Goal: Task Accomplishment & Management: Use online tool/utility

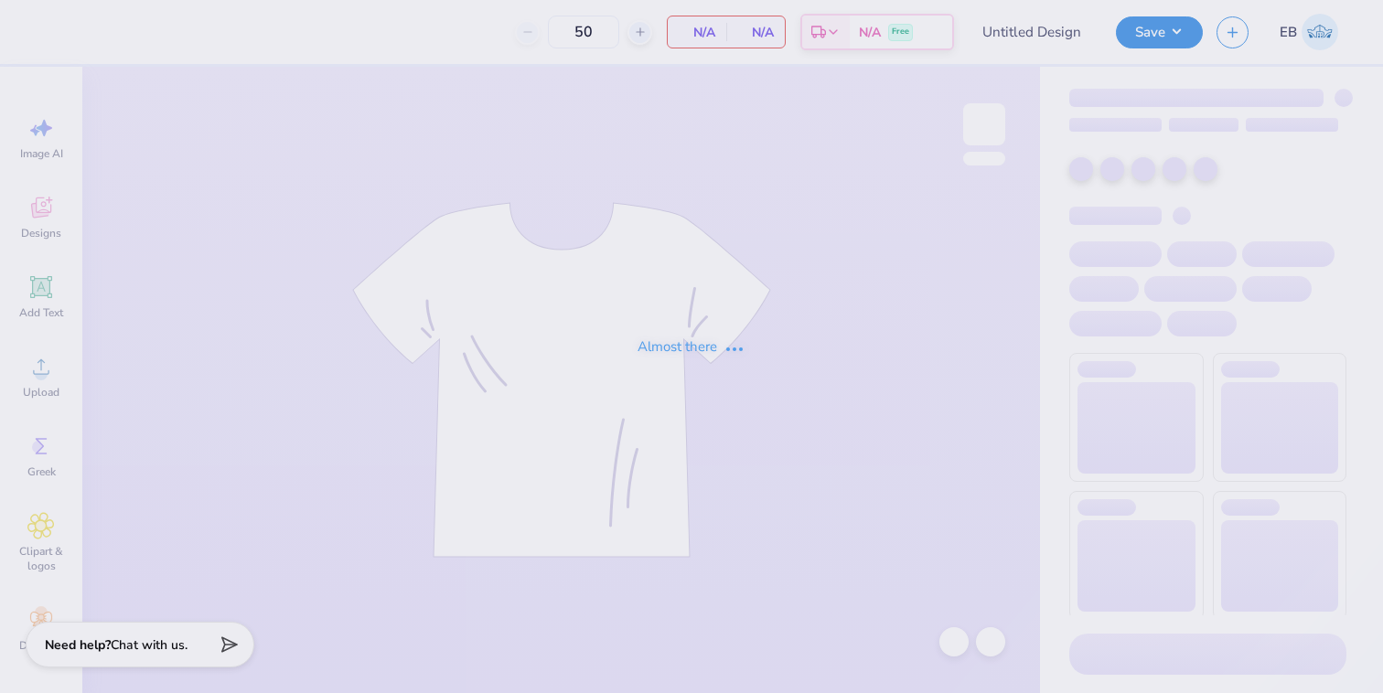
type input "Idea 3"
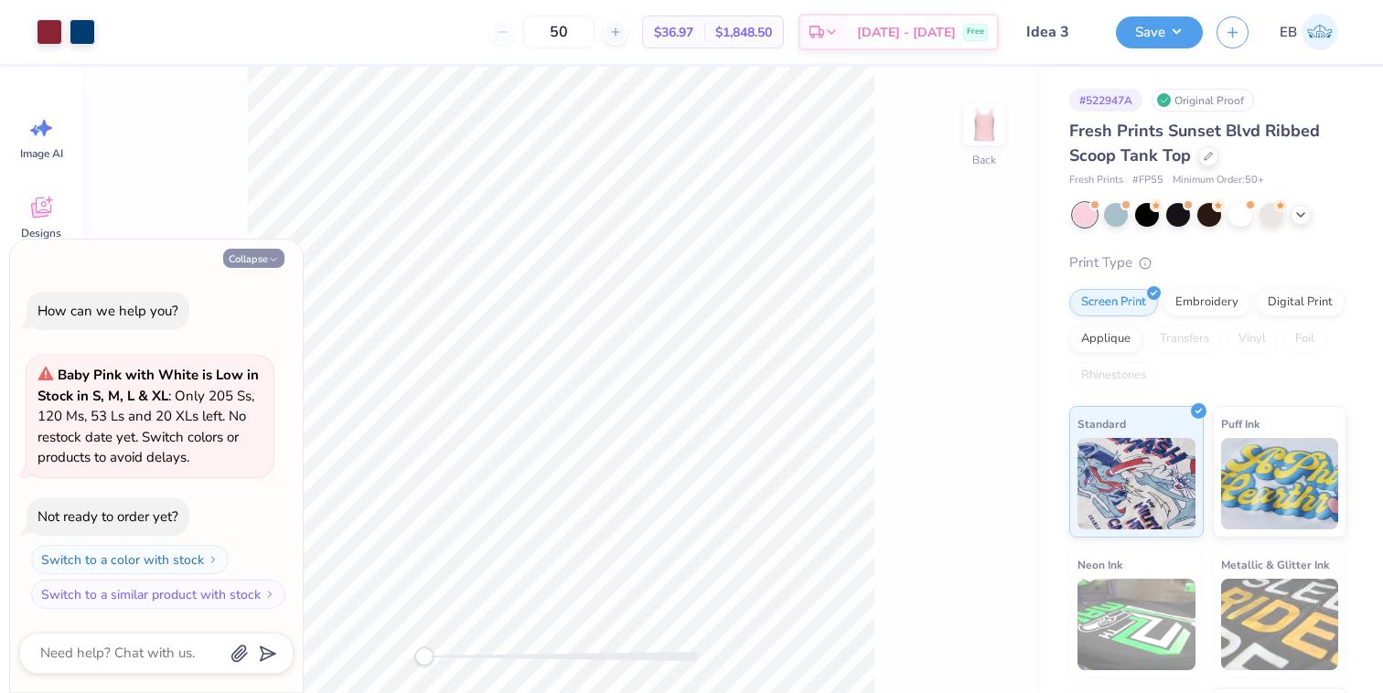
click at [256, 260] on button "Collapse" at bounding box center [253, 258] width 61 height 19
type textarea "x"
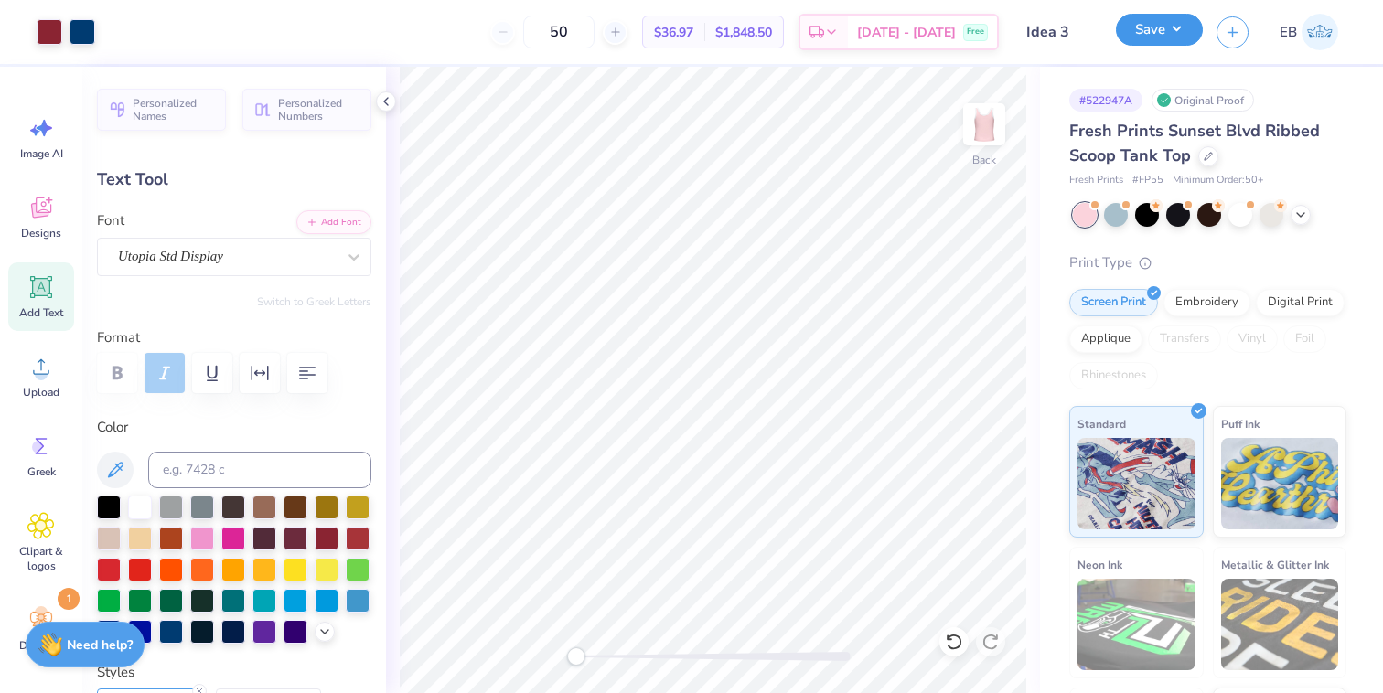
click at [1138, 36] on button "Save" at bounding box center [1159, 30] width 87 height 32
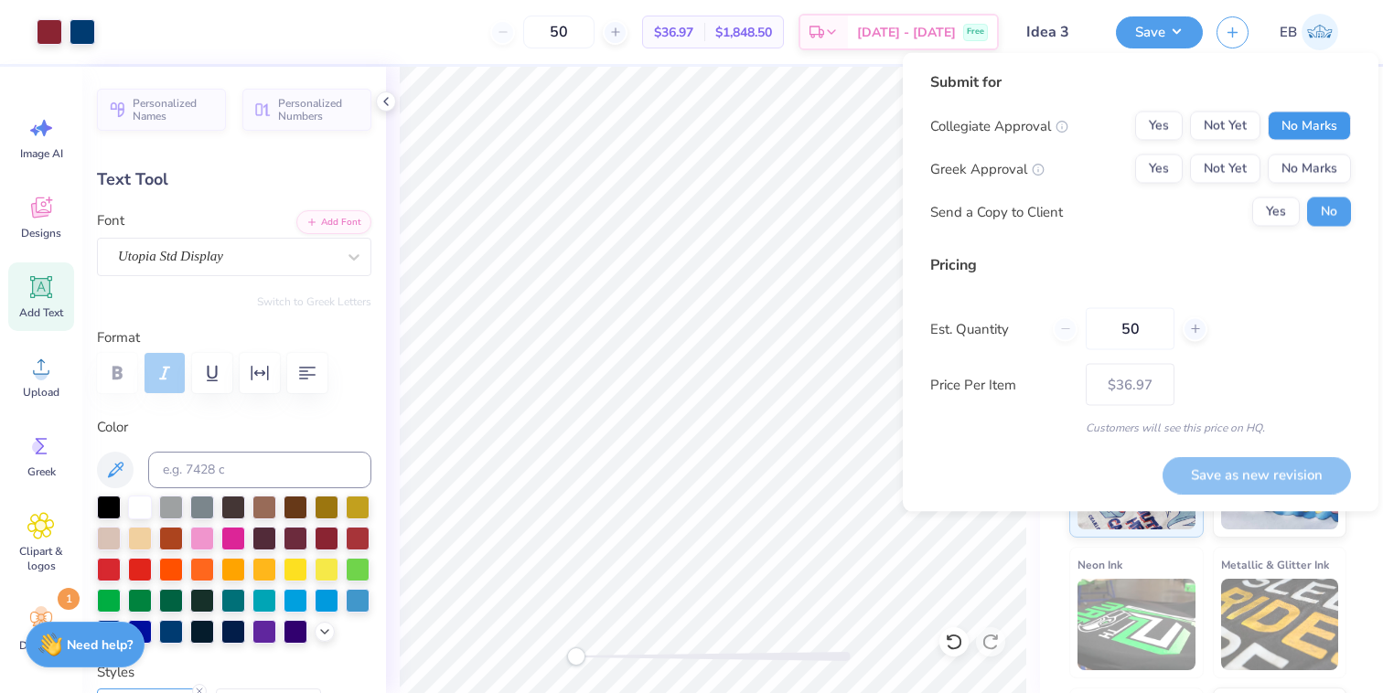
click at [1282, 130] on button "No Marks" at bounding box center [1309, 126] width 83 height 29
click at [1157, 163] on button "Yes" at bounding box center [1159, 169] width 48 height 29
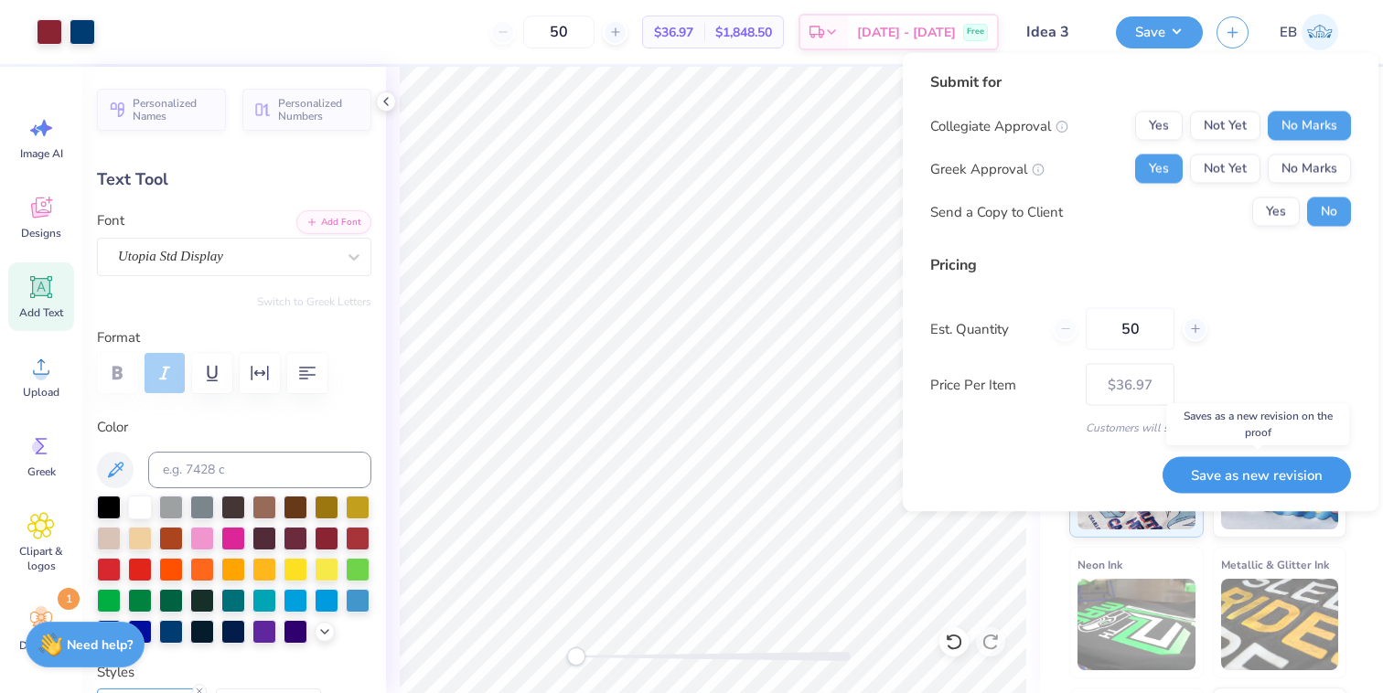
click at [1248, 469] on button "Save as new revision" at bounding box center [1257, 475] width 188 height 38
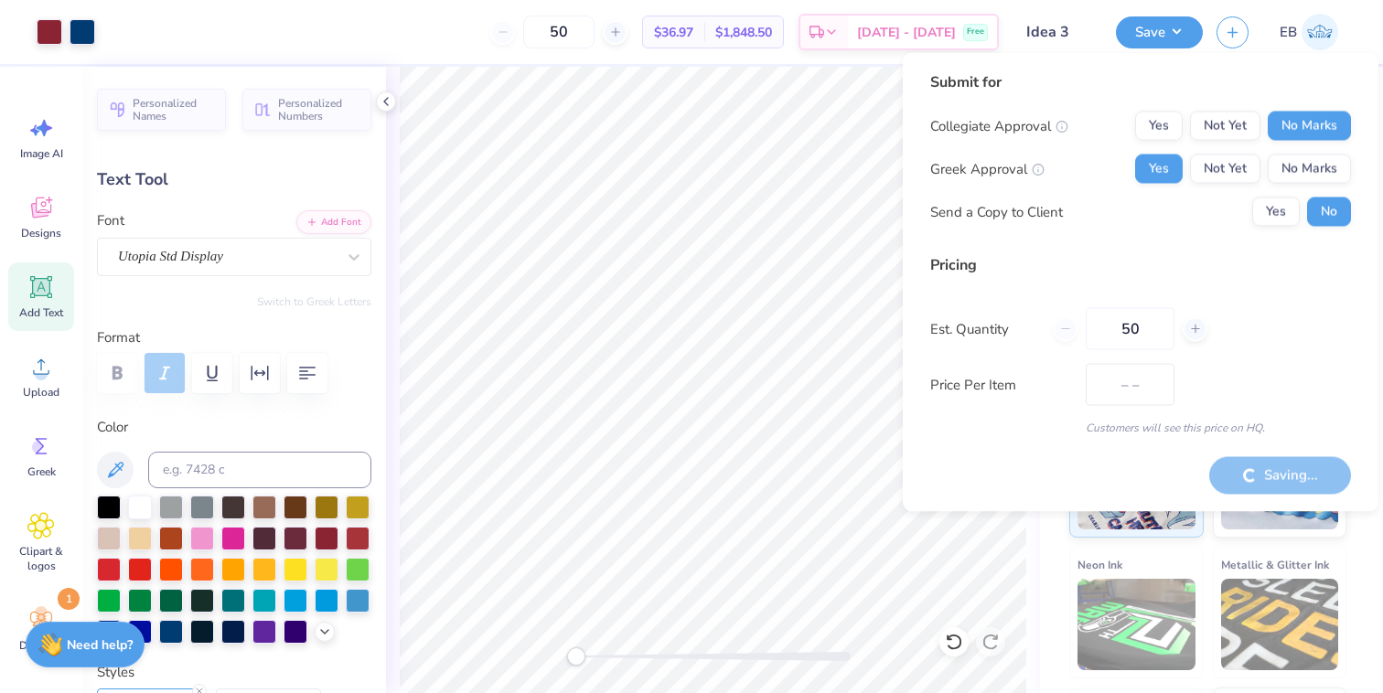
type input "$36.97"
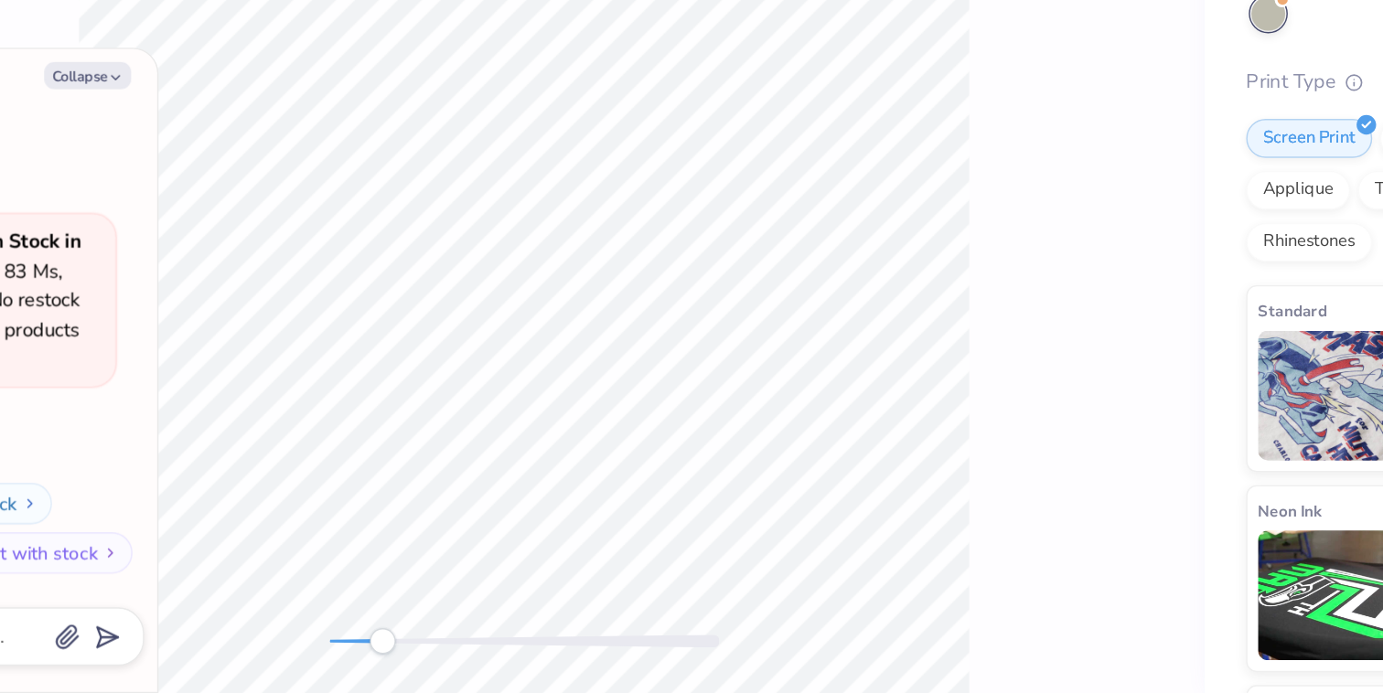
drag, startPoint x: 419, startPoint y: 656, endPoint x: 458, endPoint y: 653, distance: 39.4
click at [460, 653] on div "Accessibility label" at bounding box center [461, 657] width 18 height 18
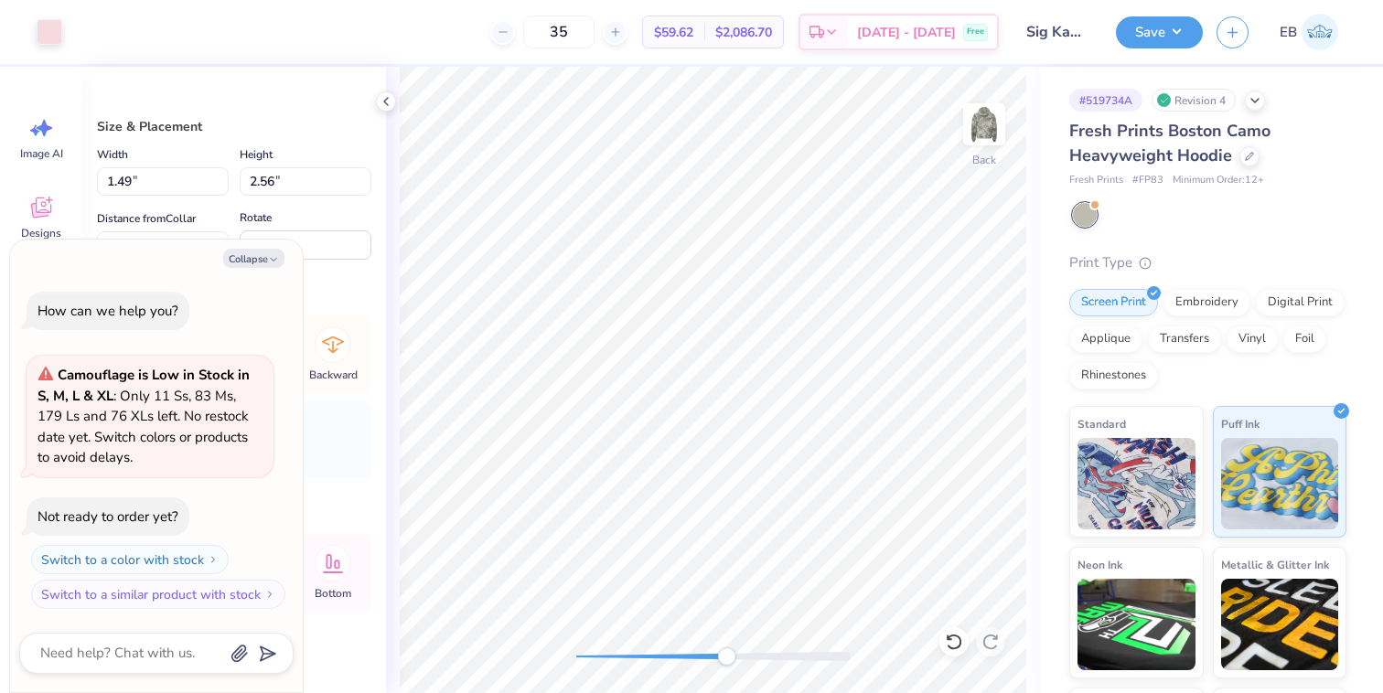
click at [726, 639] on div "Back" at bounding box center [713, 380] width 654 height 627
type textarea "x"
type input "1.37"
type input "2.48"
type input "3.27"
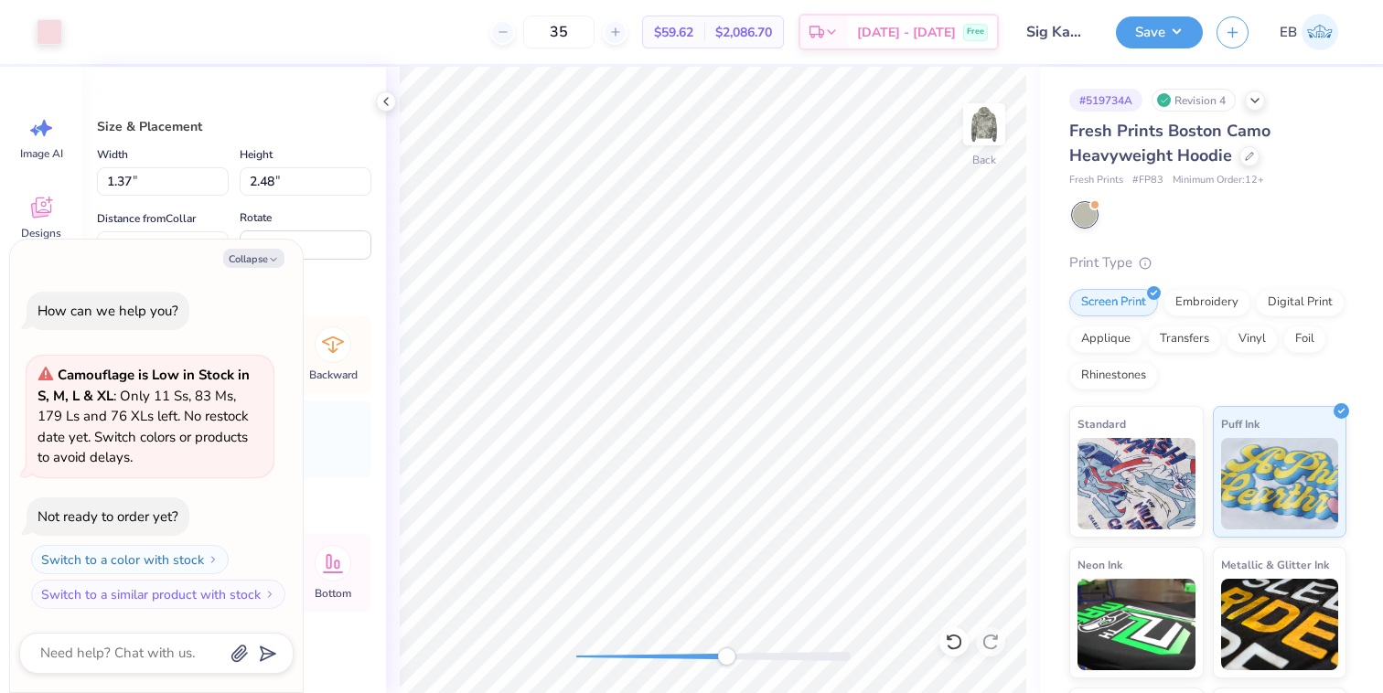
type textarea "x"
type input "1.34"
type input "2.37"
type input "3.56"
type textarea "x"
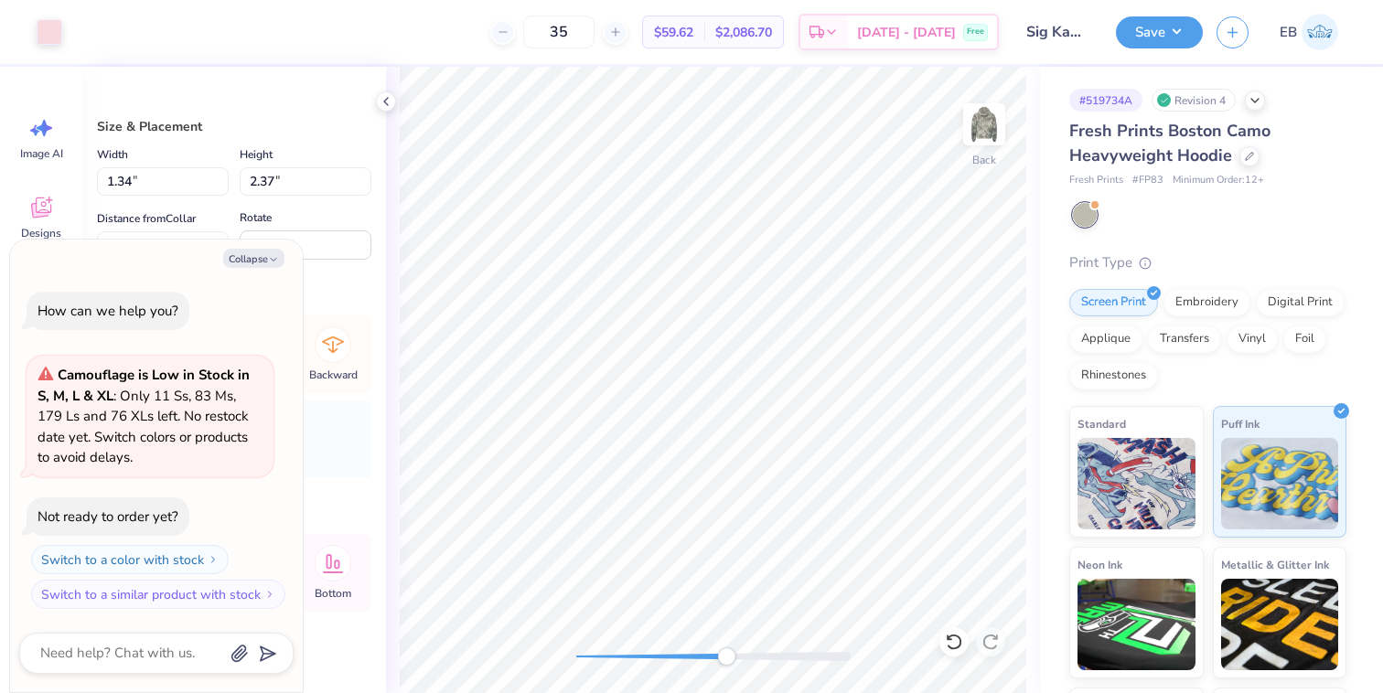
type input "1.28"
type input "2.33"
type input "6.36"
type textarea "x"
type input "0.68"
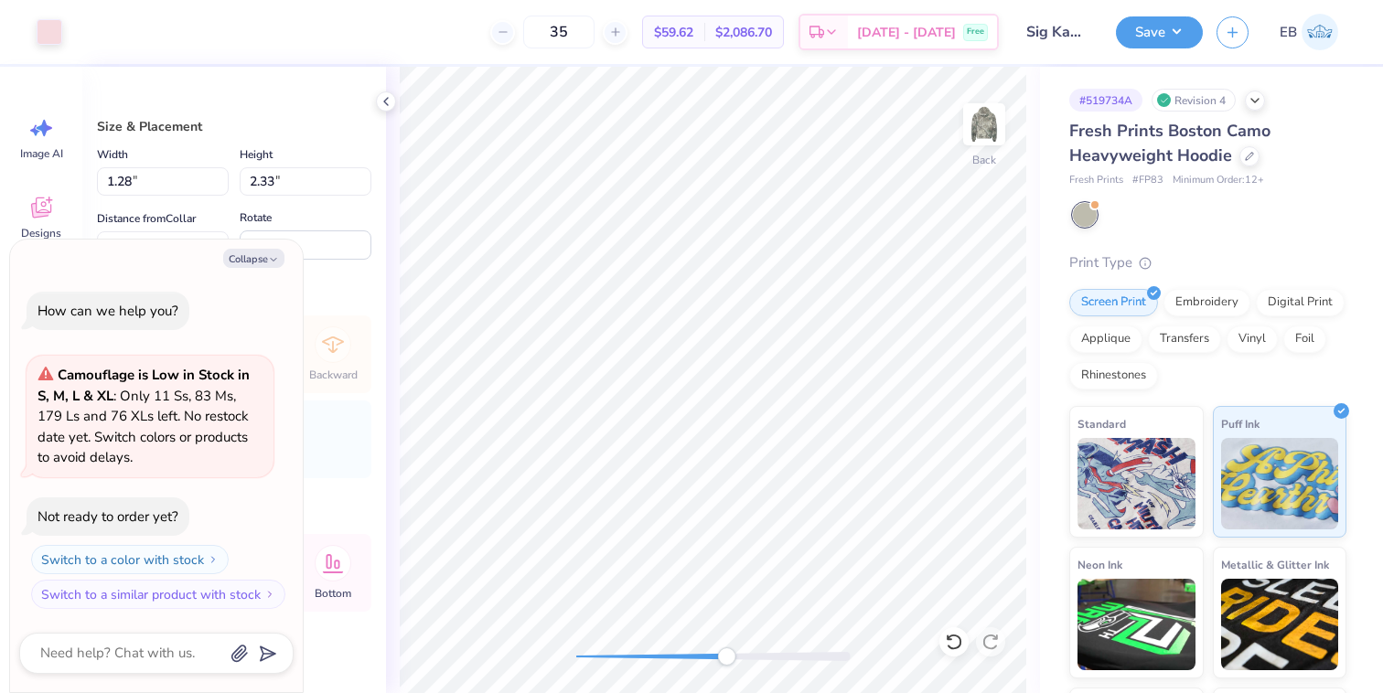
type input "2.36"
type input "6.34"
type textarea "x"
type input "1.79"
type input "2.51"
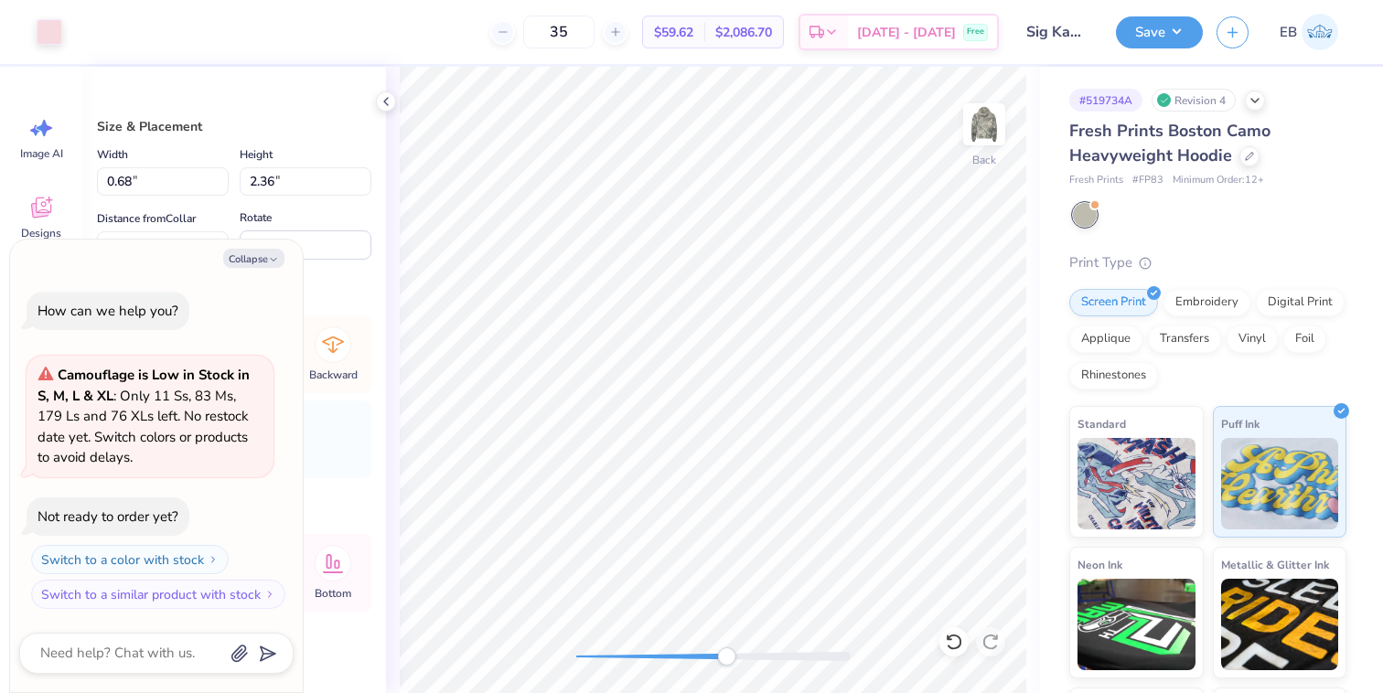
type input "5.98"
type textarea "x"
type input "1.31"
type input "2.37"
type input "6.01"
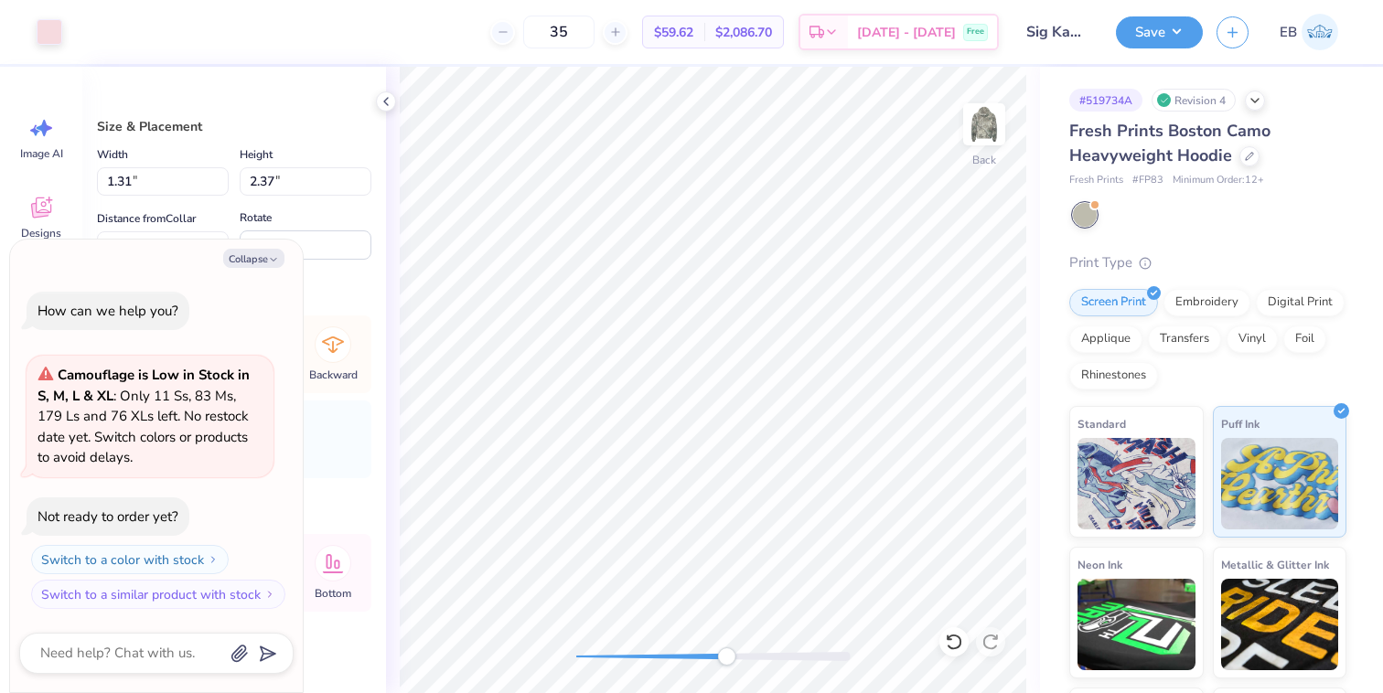
type textarea "x"
type input "1.59"
type input "2.59"
type input "5.72"
click at [503, 648] on div "Back" at bounding box center [713, 380] width 654 height 627
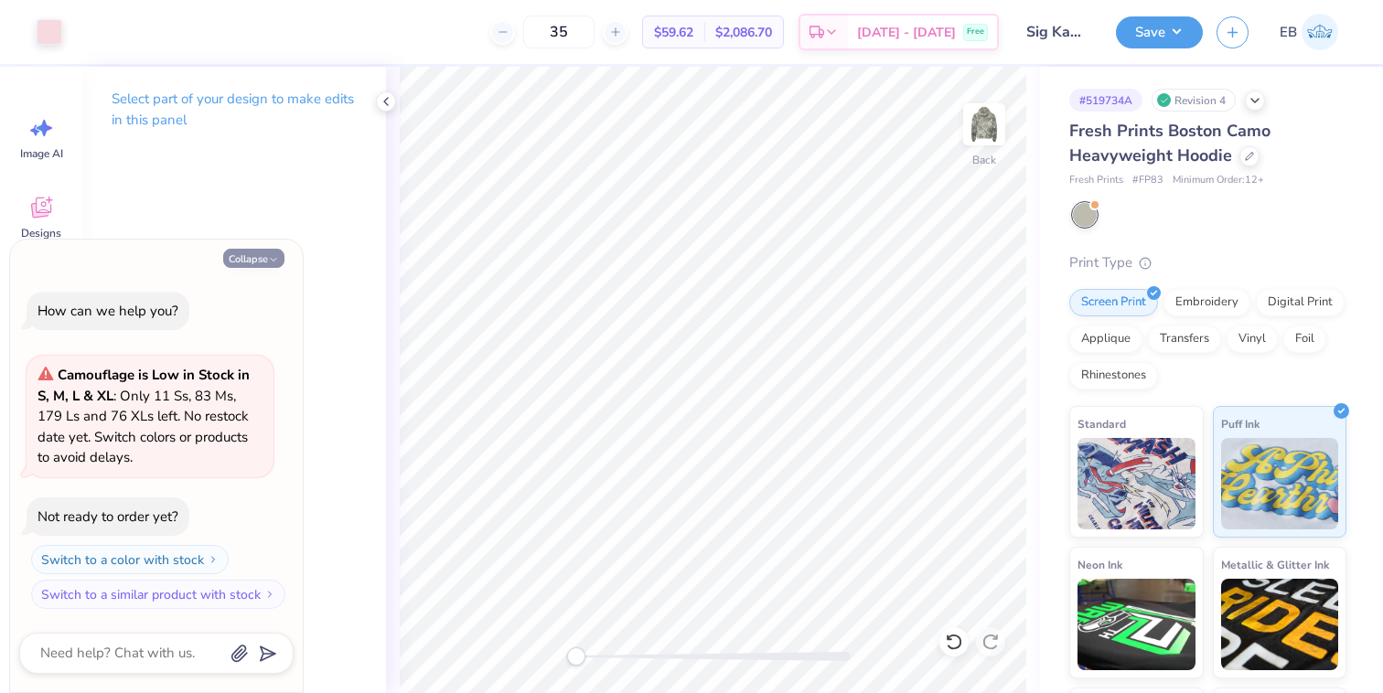
click at [251, 254] on button "Collapse" at bounding box center [253, 258] width 61 height 19
type textarea "x"
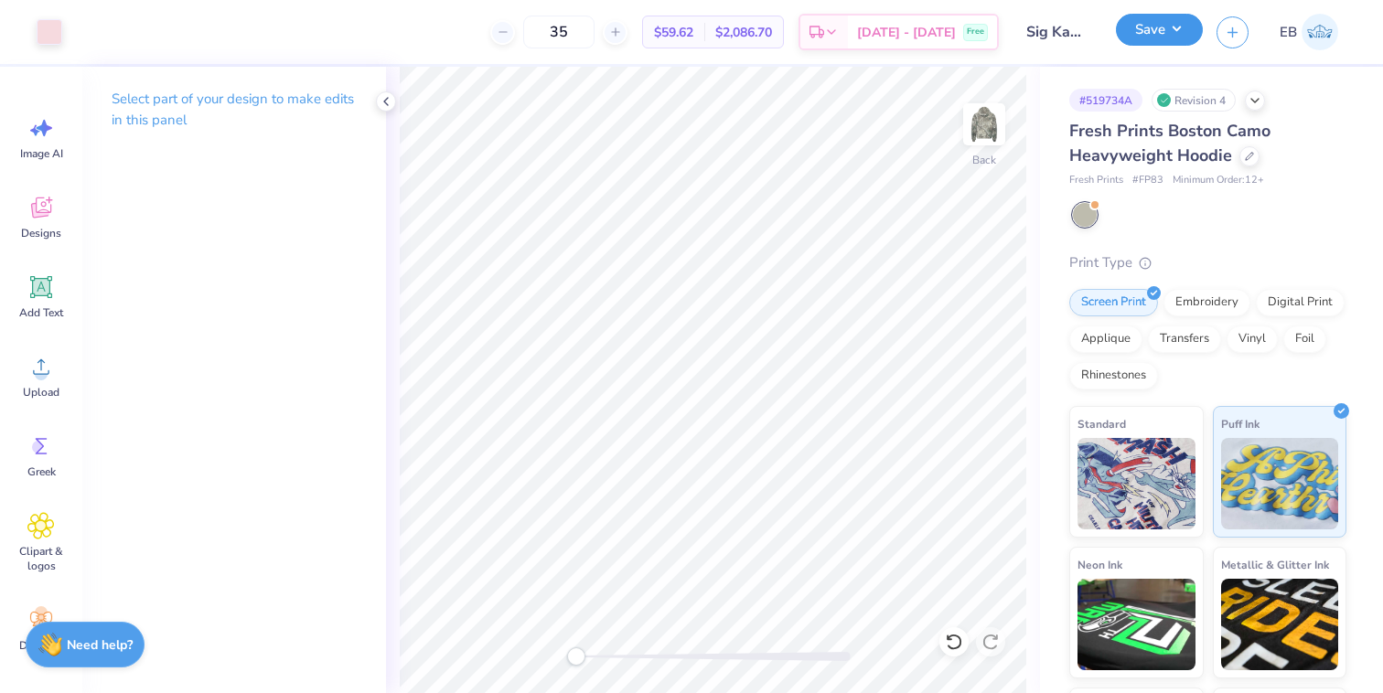
click at [1154, 33] on button "Save" at bounding box center [1159, 30] width 87 height 32
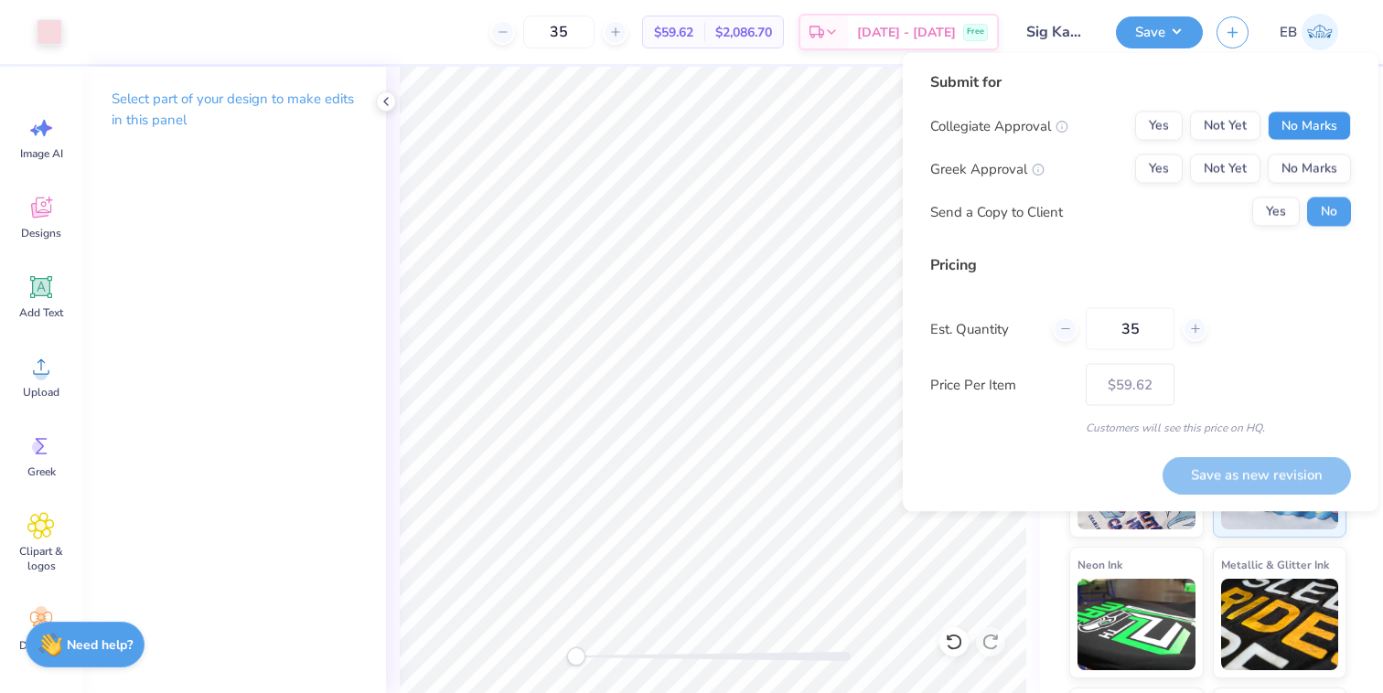
click at [1319, 123] on button "No Marks" at bounding box center [1309, 126] width 83 height 29
click at [1139, 172] on button "Yes" at bounding box center [1159, 169] width 48 height 29
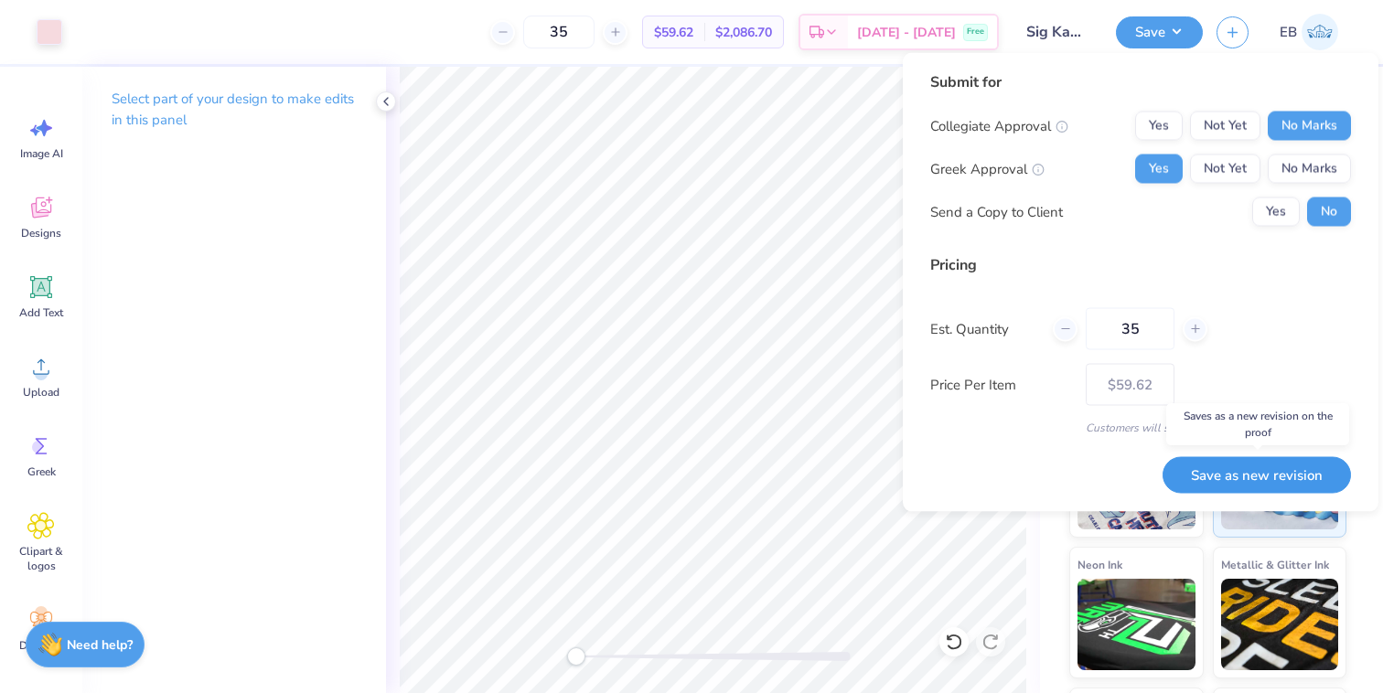
click at [1230, 471] on button "Save as new revision" at bounding box center [1257, 475] width 188 height 38
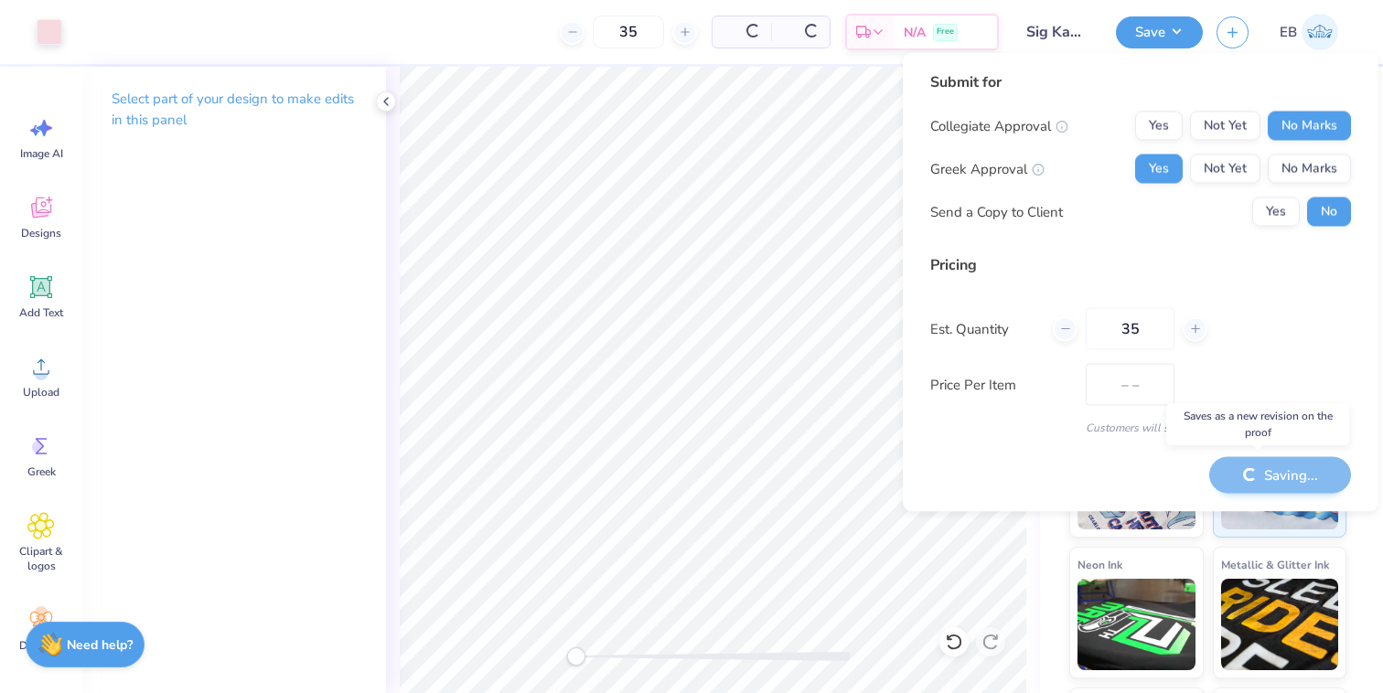
type input "$59.62"
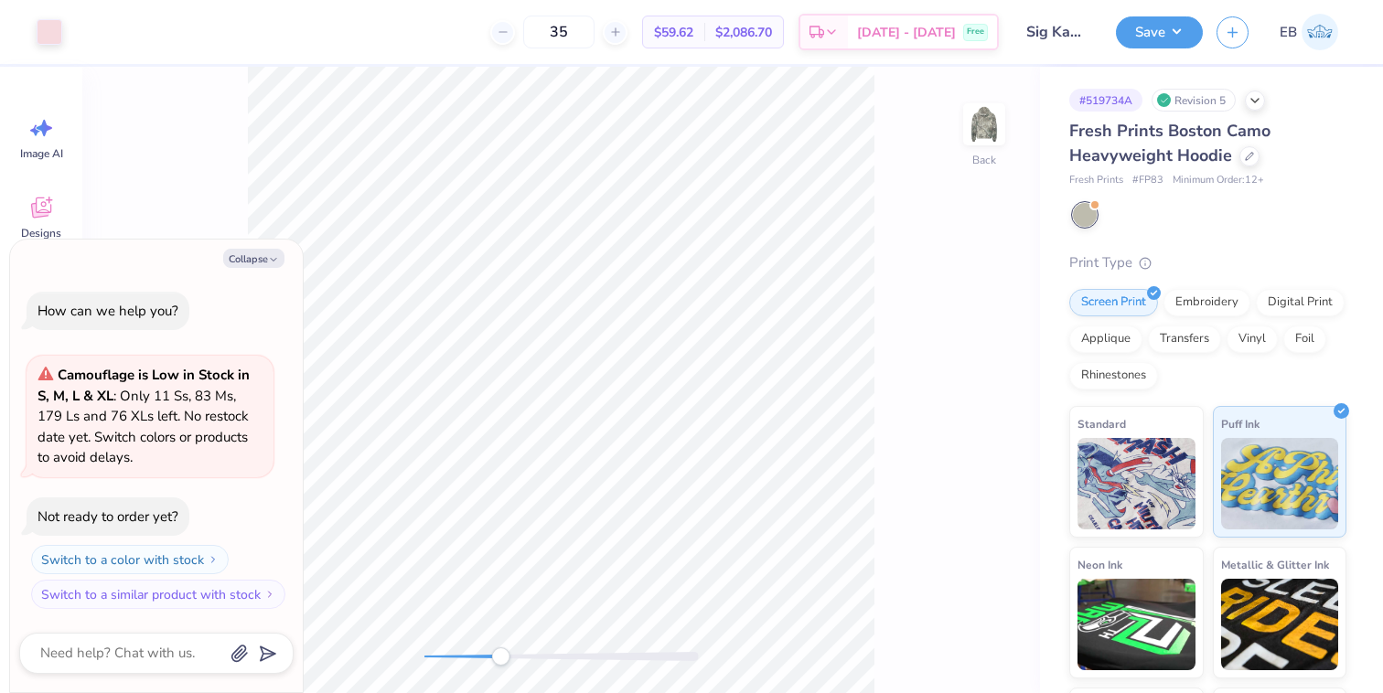
click at [511, 645] on div "Back" at bounding box center [561, 380] width 958 height 627
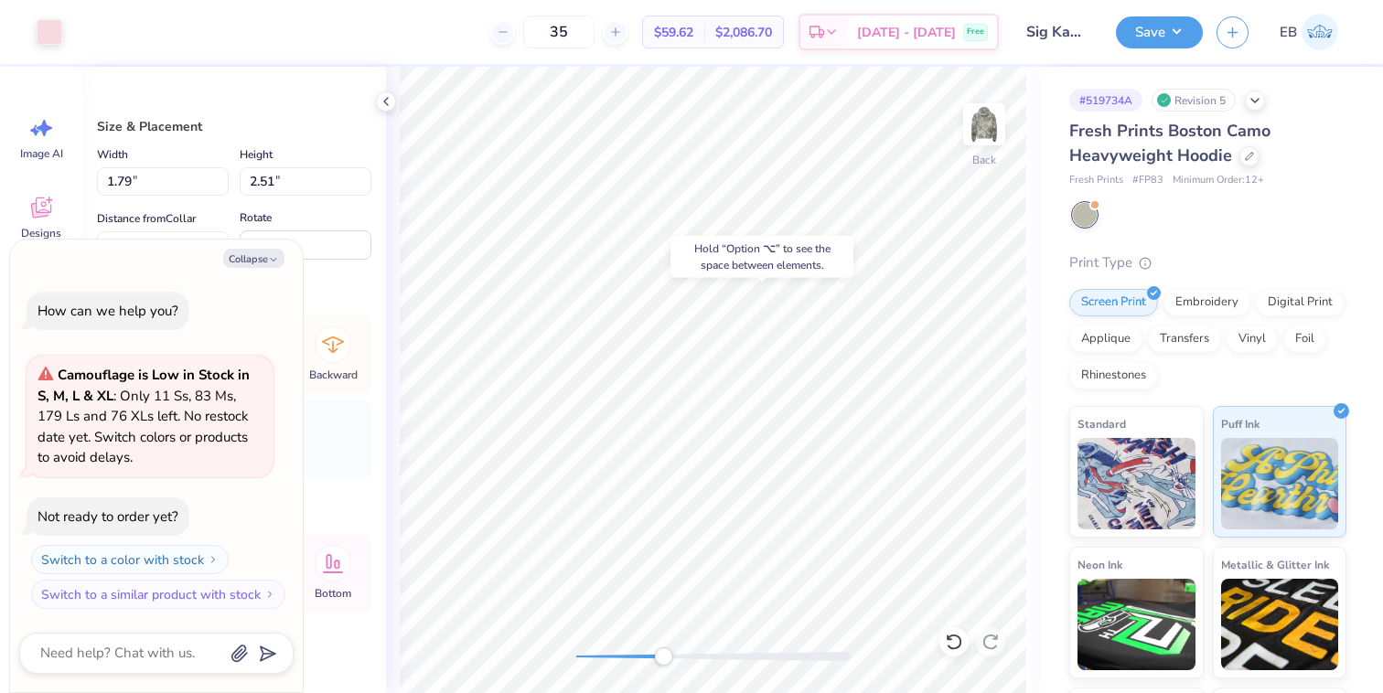
type textarea "x"
type input "1.28"
type input "2.33"
type input "6.38"
click at [864, 666] on div "Back" at bounding box center [713, 380] width 654 height 627
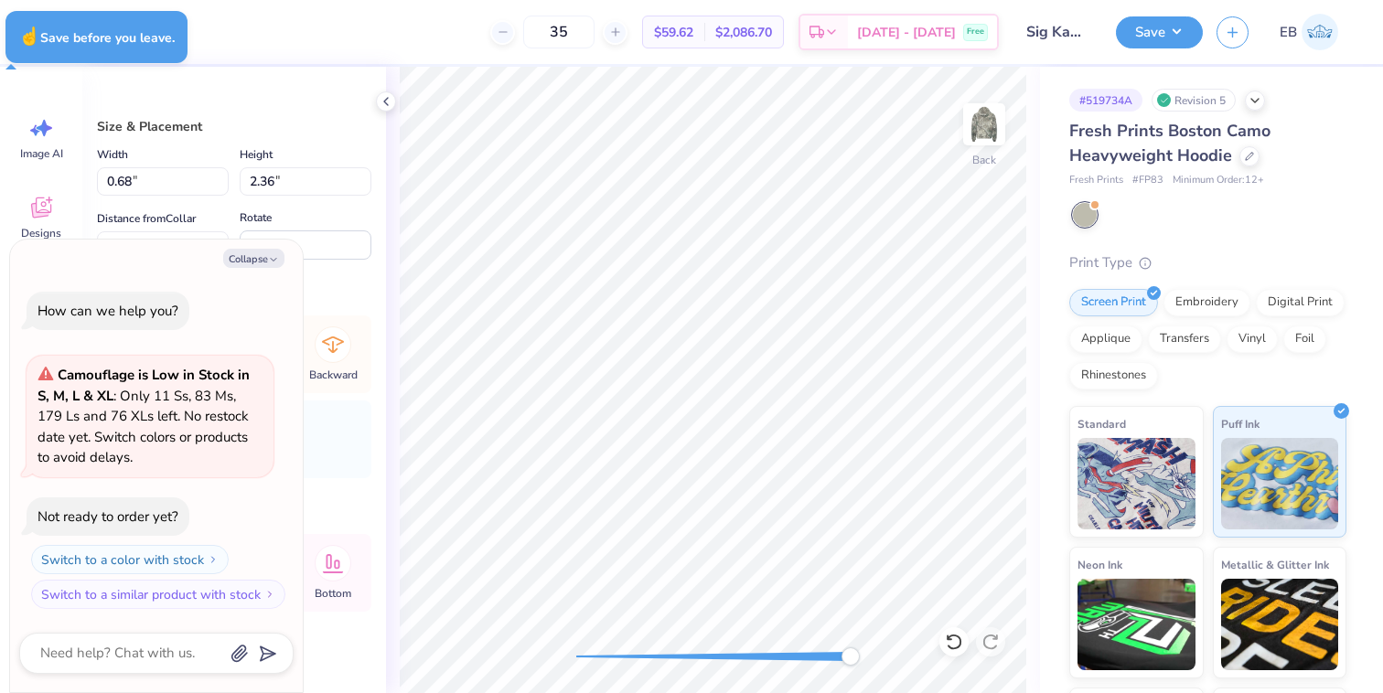
type textarea "x"
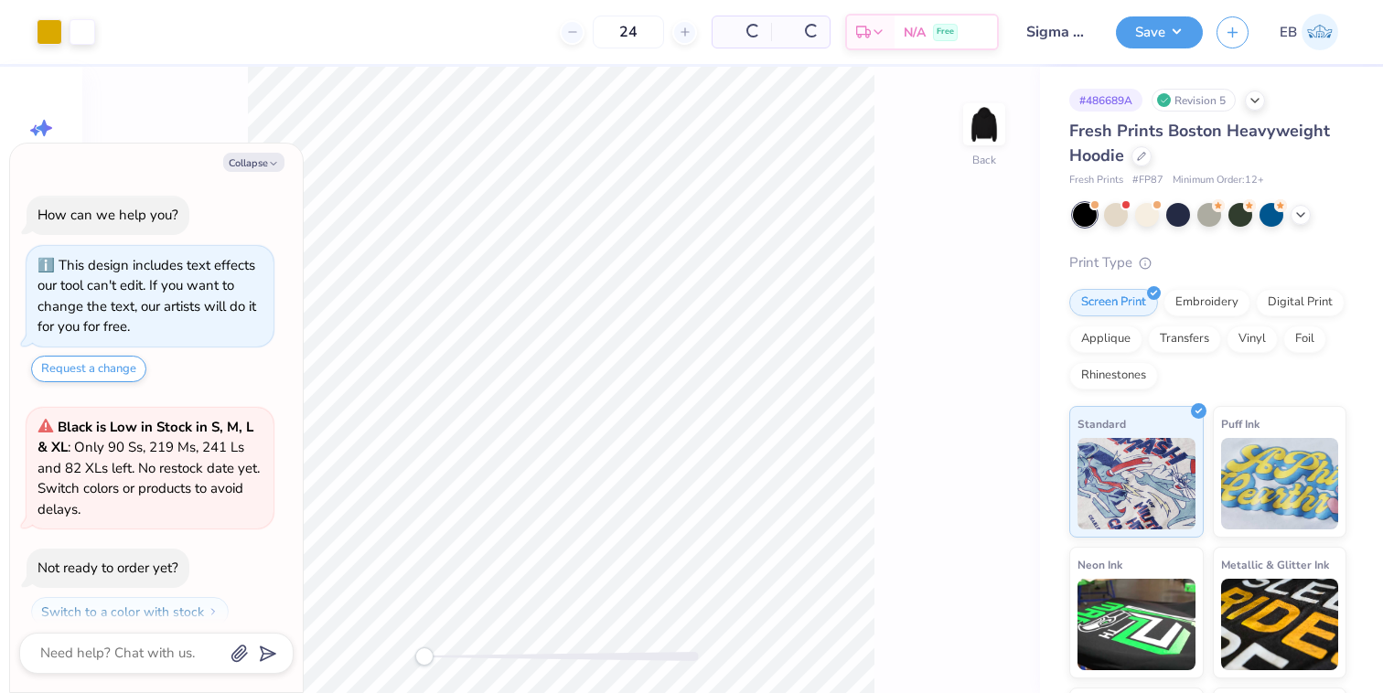
scroll to position [51, 0]
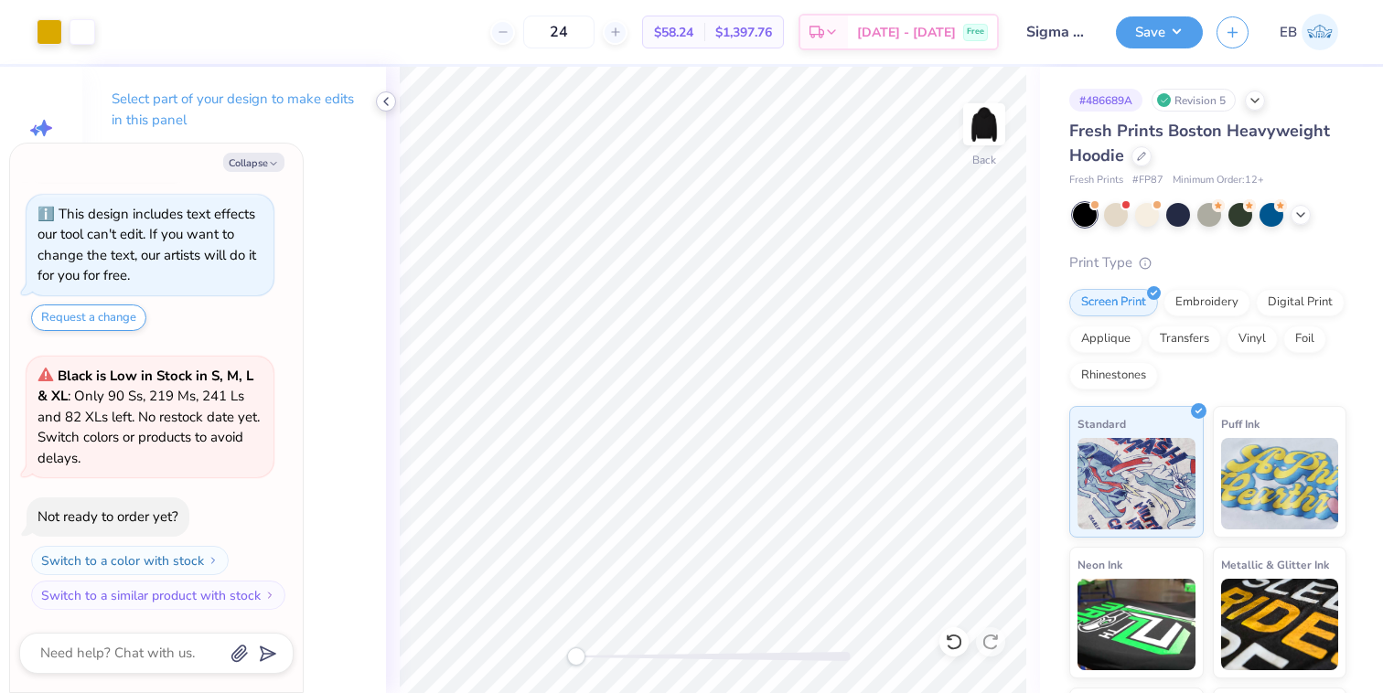
click at [381, 103] on icon at bounding box center [386, 101] width 15 height 15
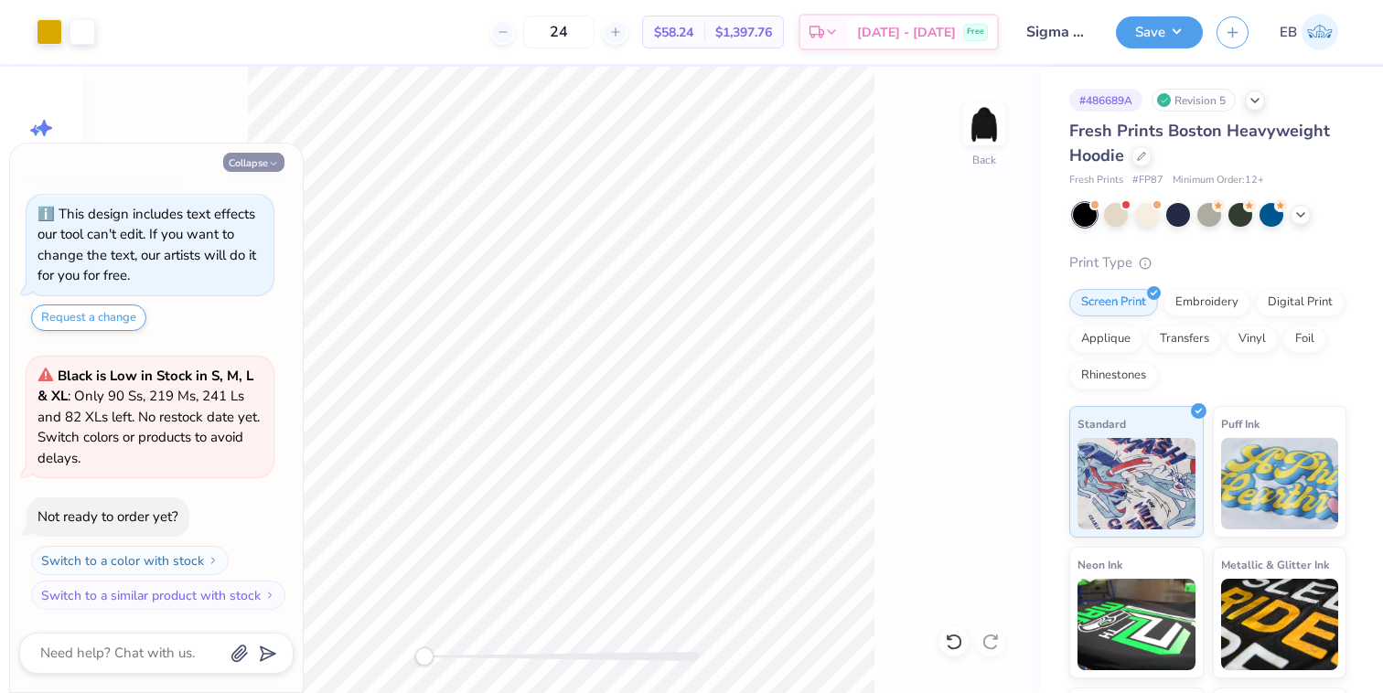
click at [252, 159] on button "Collapse" at bounding box center [253, 162] width 61 height 19
type textarea "x"
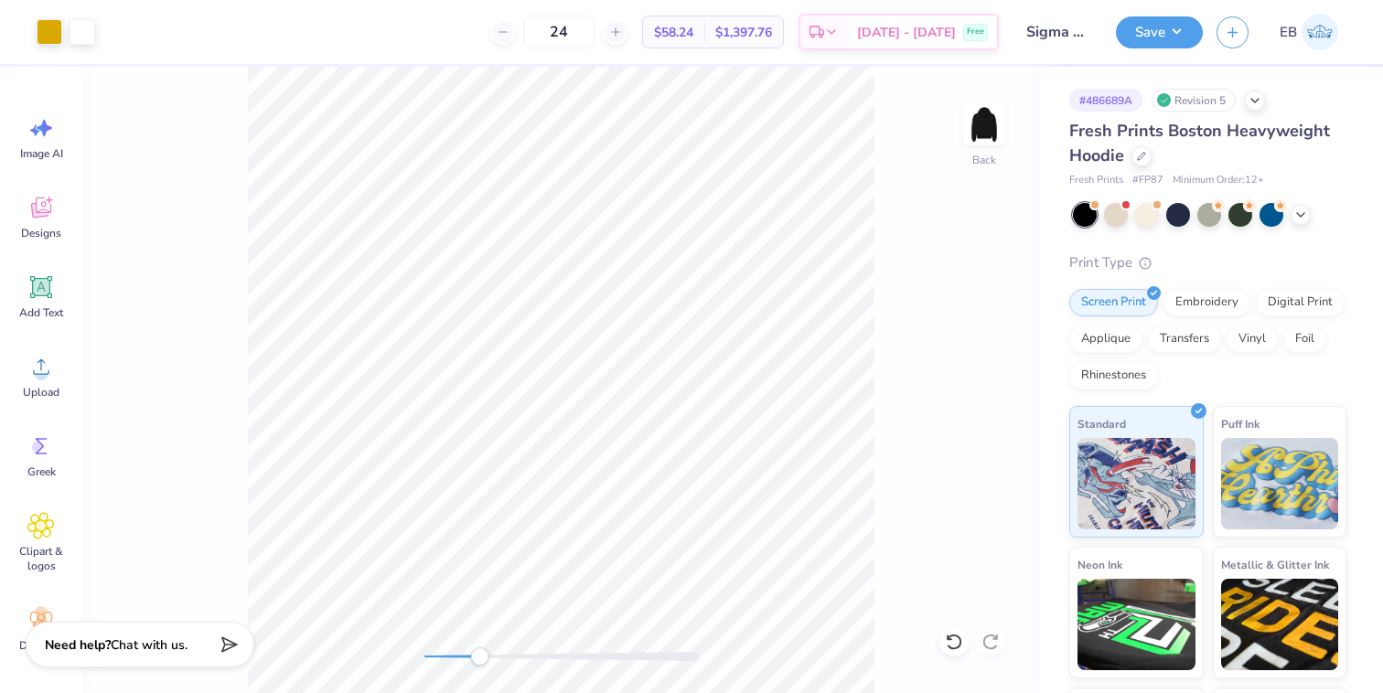
click at [476, 590] on div "Back" at bounding box center [561, 380] width 958 height 627
click at [379, 639] on div "Back" at bounding box center [561, 380] width 958 height 627
click at [38, 209] on icon at bounding box center [40, 207] width 27 height 27
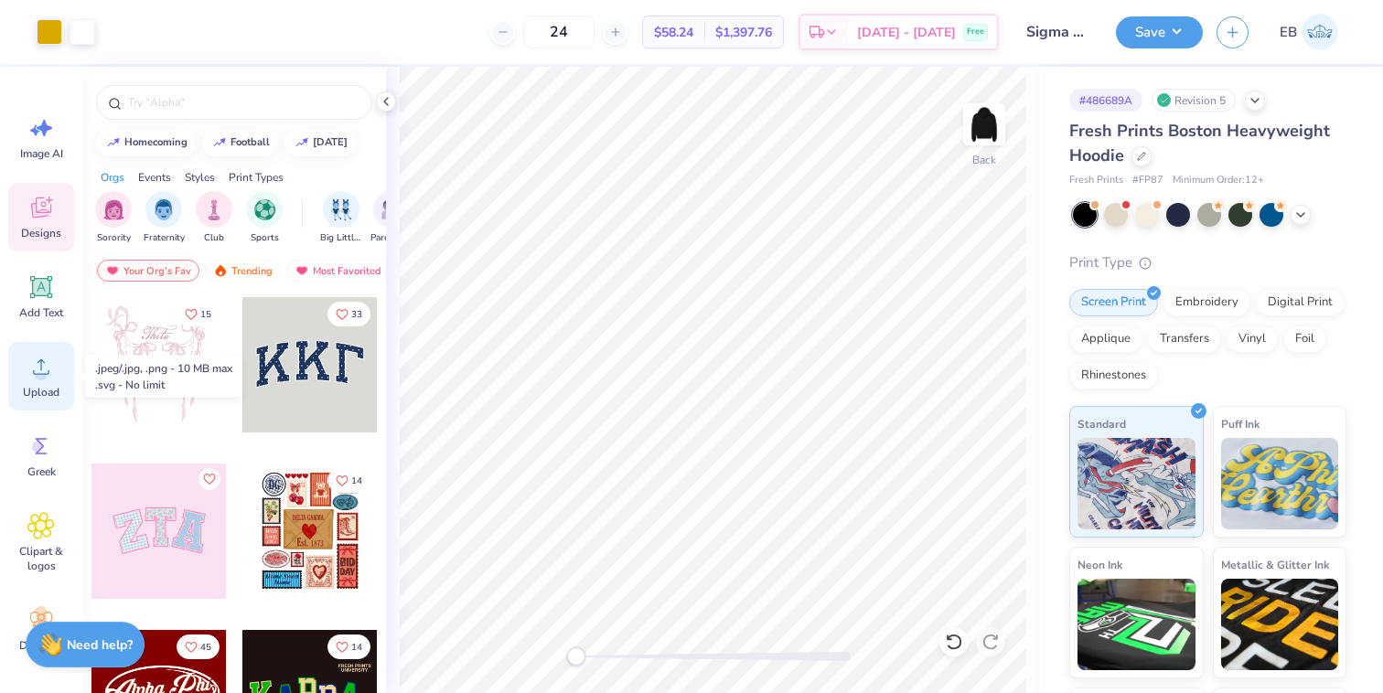
click at [35, 360] on icon at bounding box center [40, 366] width 27 height 27
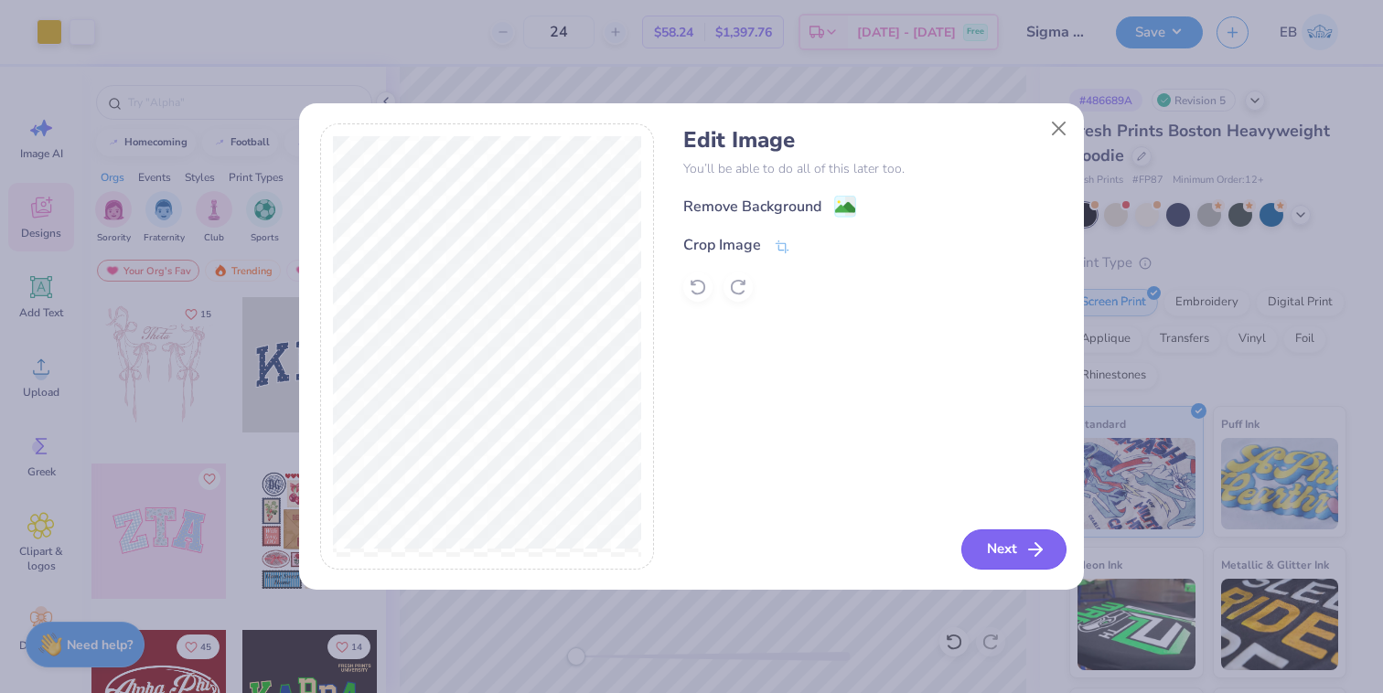
click at [1004, 550] on button "Next" at bounding box center [1013, 550] width 105 height 40
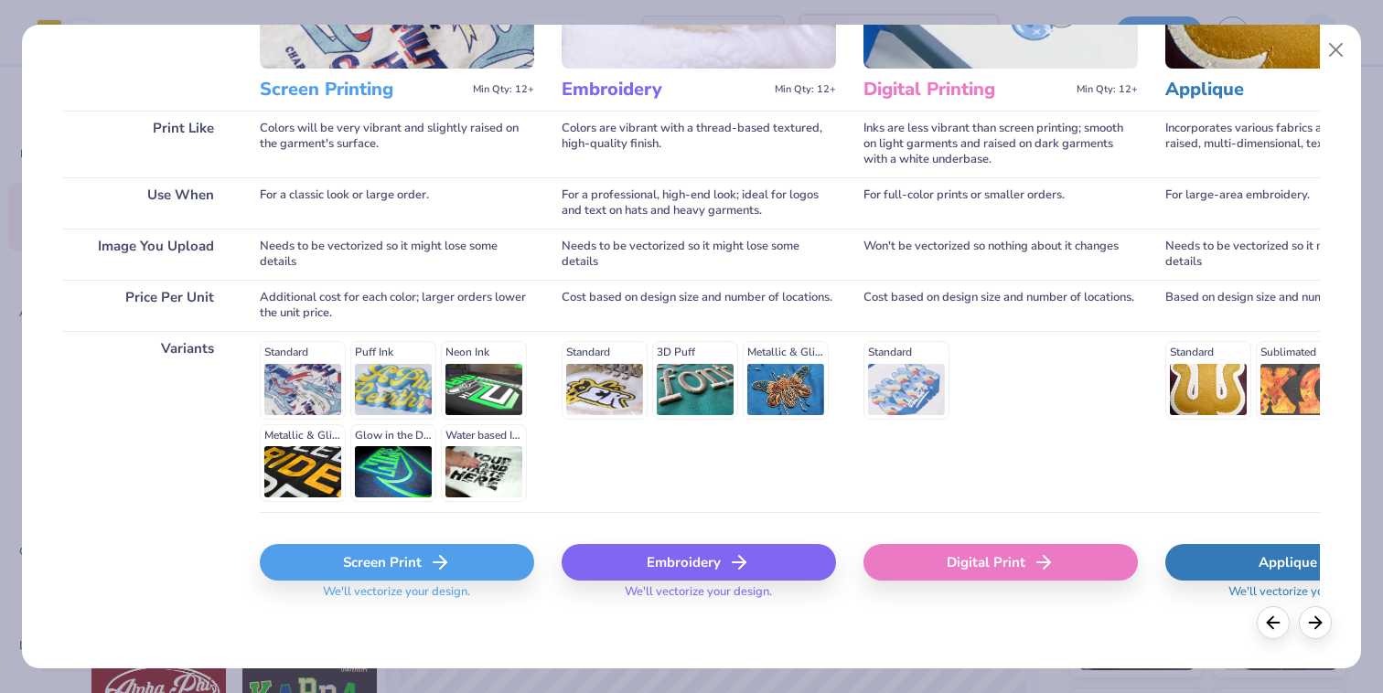
scroll to position [219, 0]
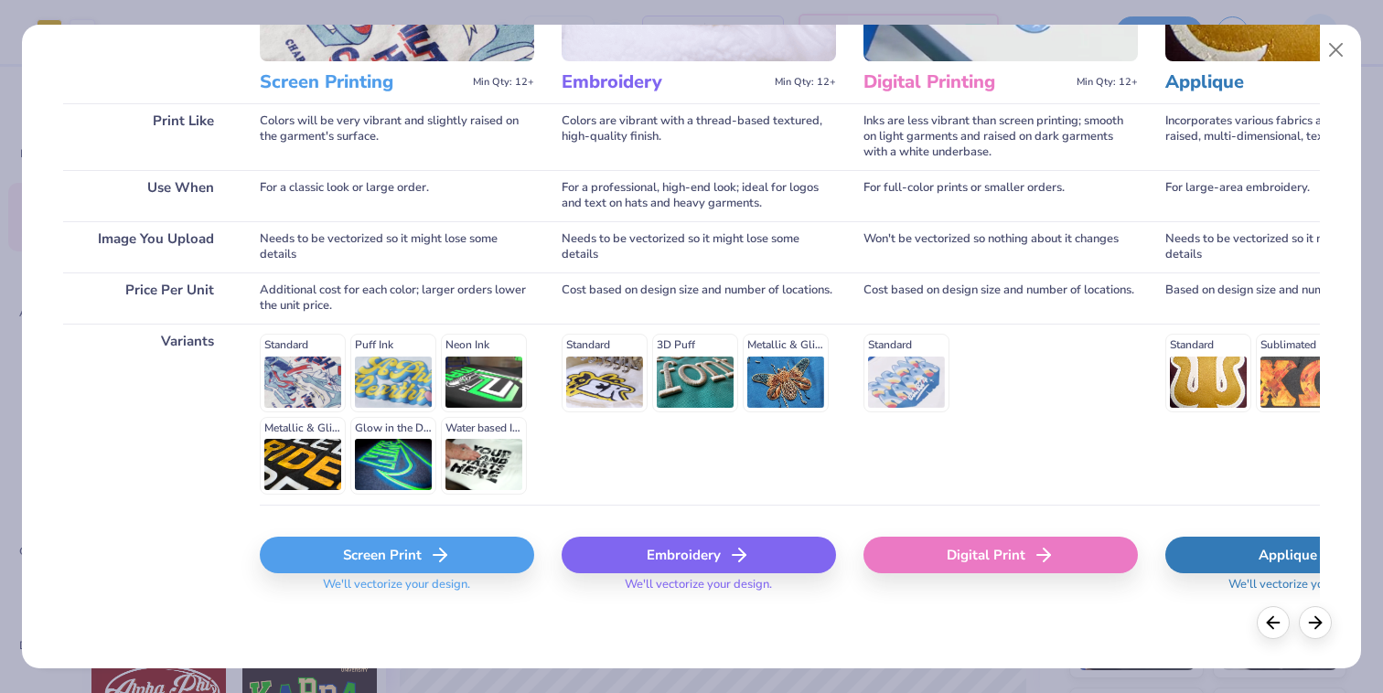
click at [434, 569] on div "Screen Print" at bounding box center [397, 555] width 274 height 37
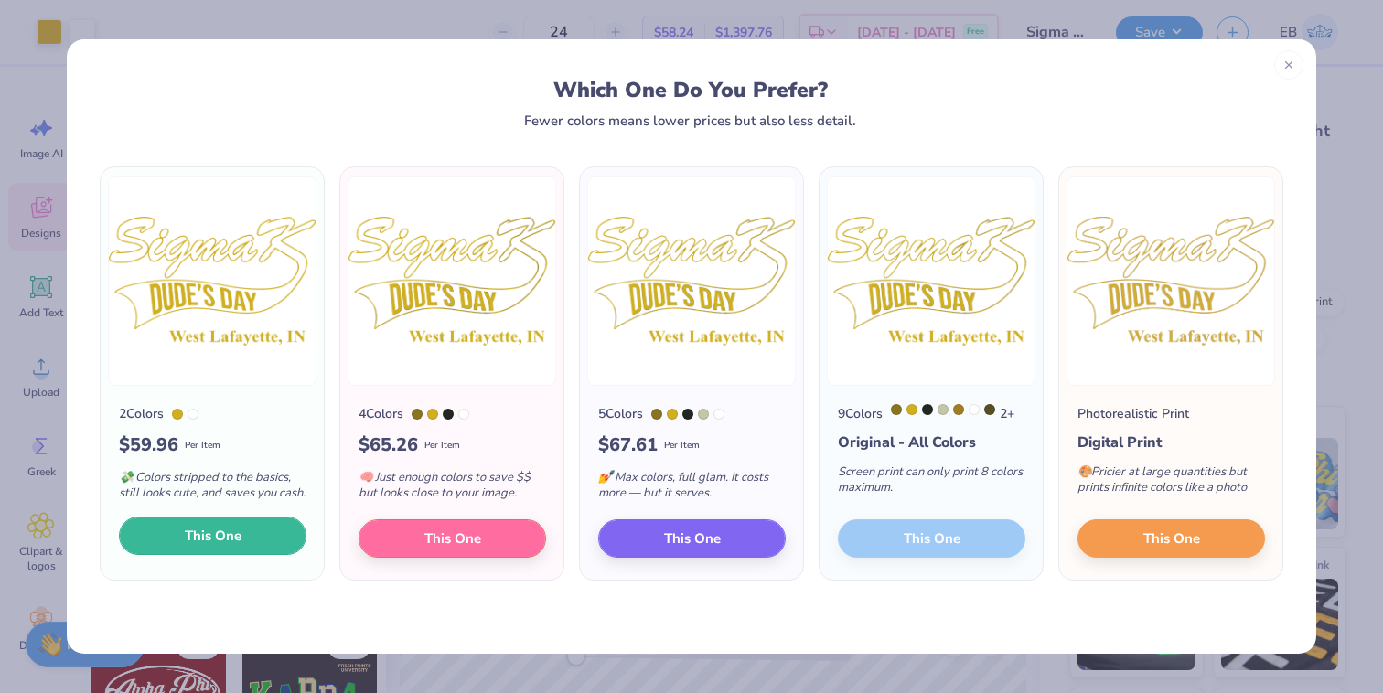
click at [244, 555] on button "This One" at bounding box center [213, 536] width 188 height 38
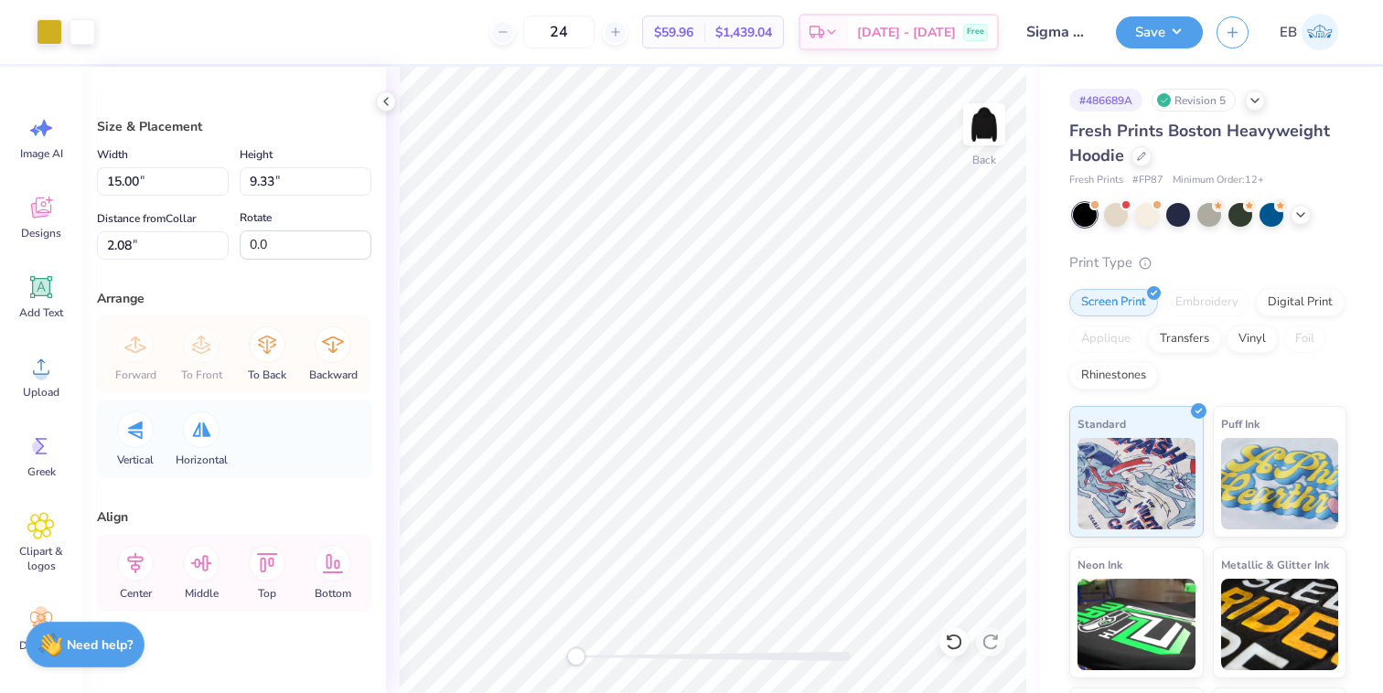
type input "3.26"
type input "2.03"
type input "9.39"
type input "13.84"
type input "8.61"
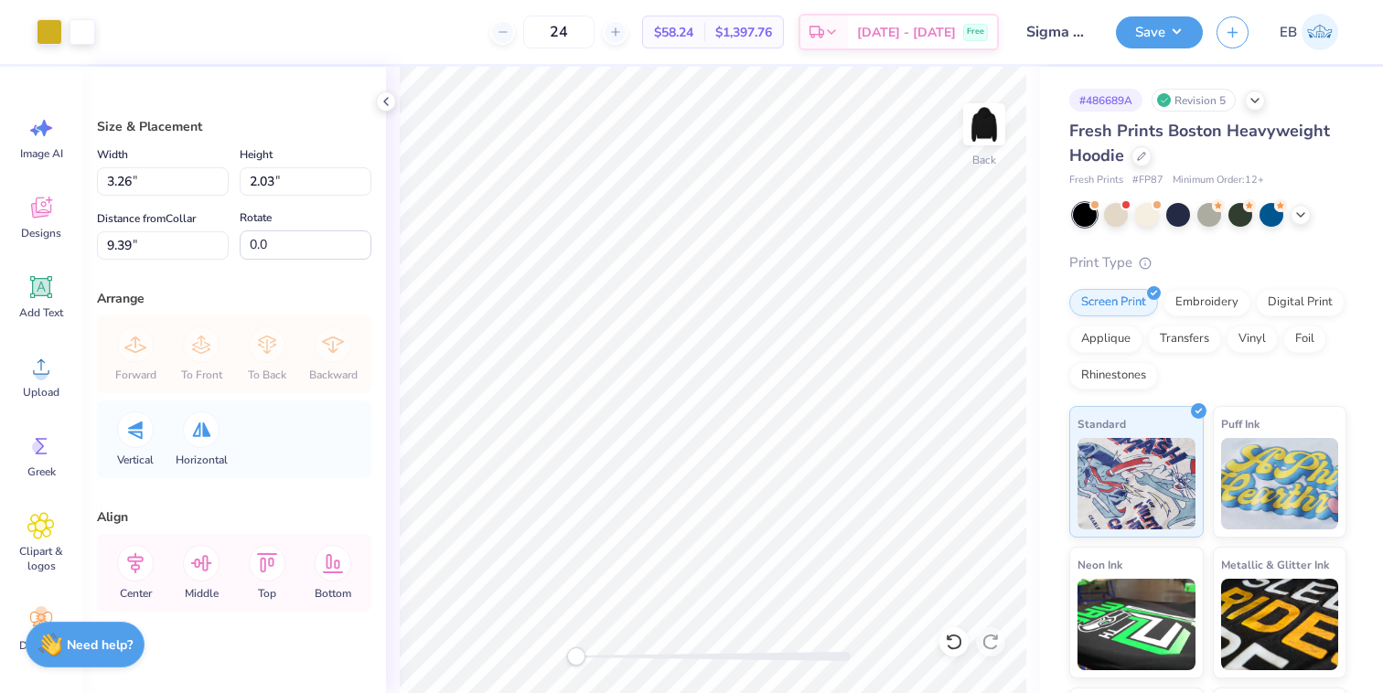
type input "2.80"
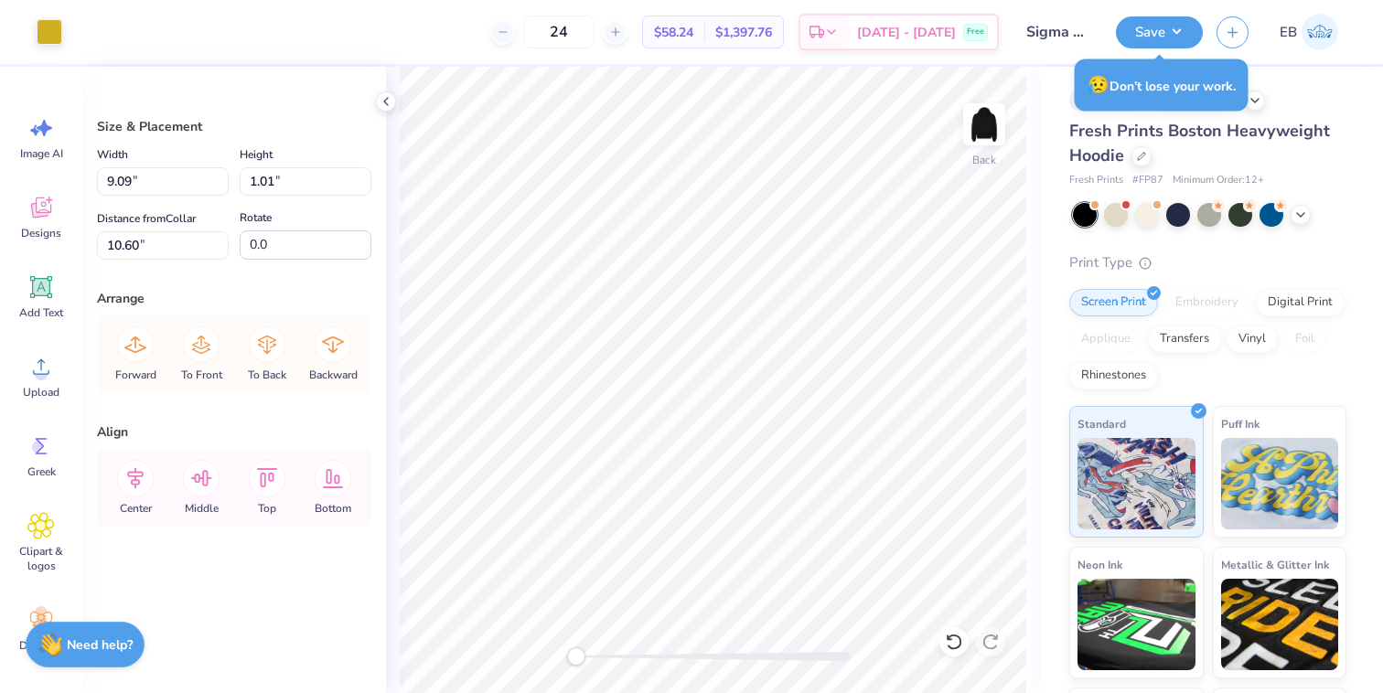
type input "10.43"
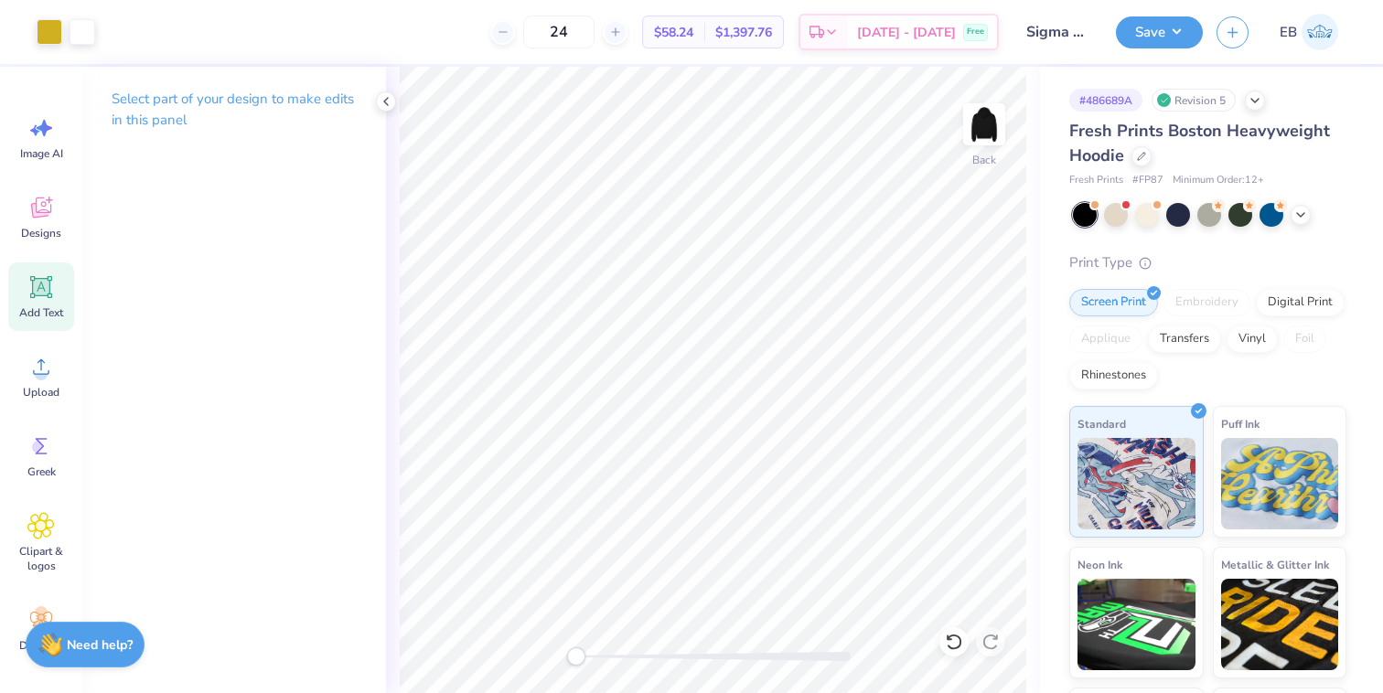
click at [48, 280] on icon at bounding box center [41, 287] width 22 height 22
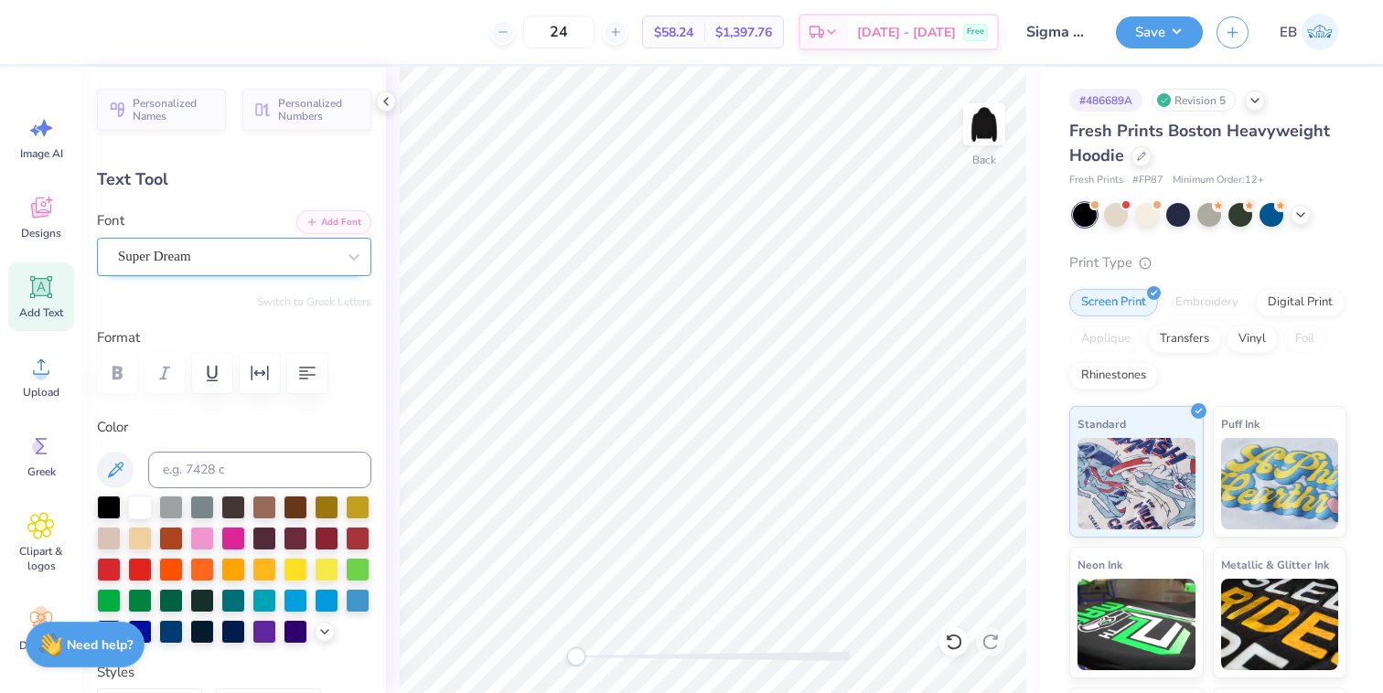
click at [293, 252] on div "Super Dream" at bounding box center [226, 256] width 221 height 28
click at [352, 252] on icon at bounding box center [354, 257] width 18 height 18
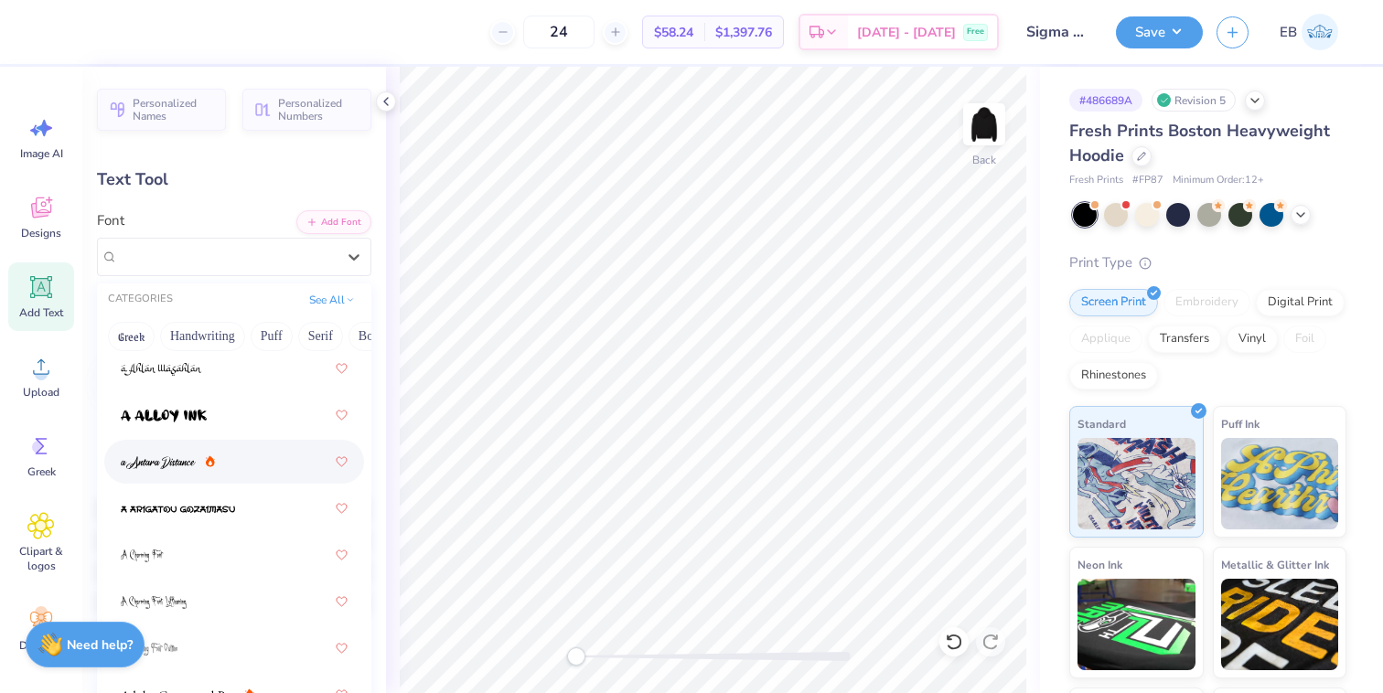
scroll to position [51, 0]
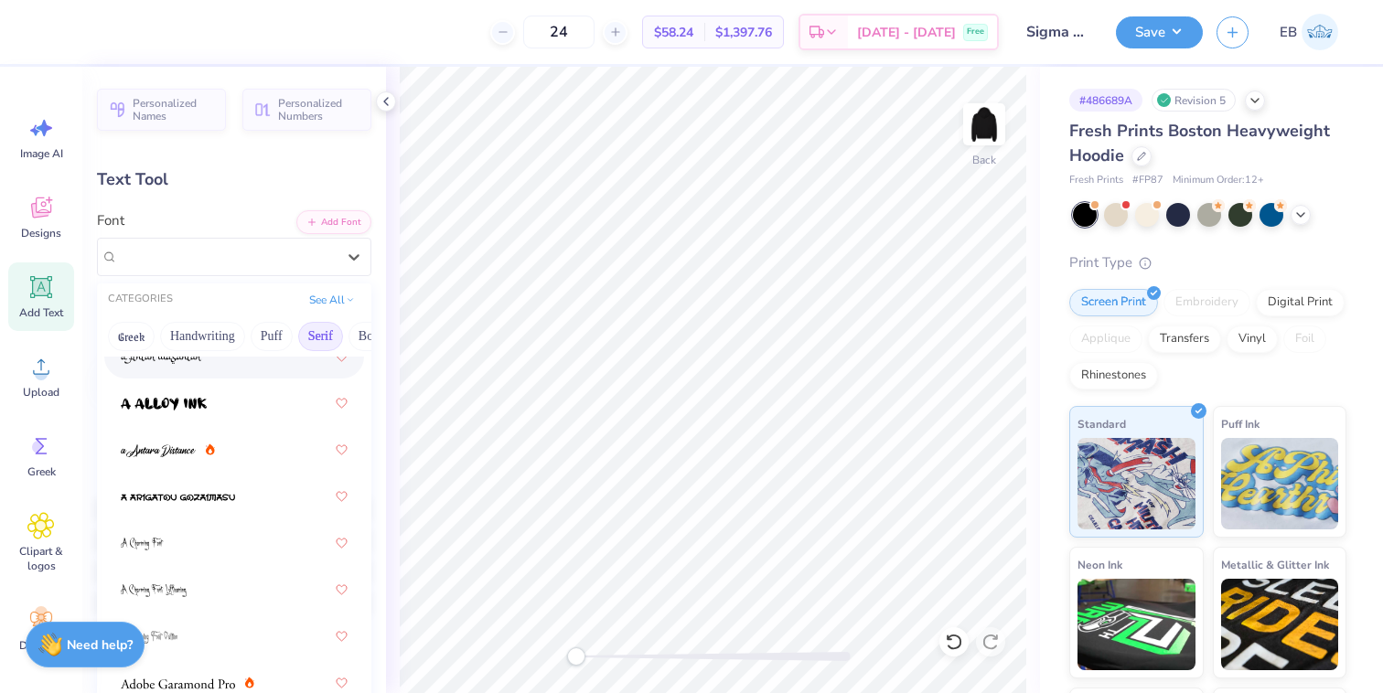
click at [319, 333] on button "Serif" at bounding box center [320, 336] width 45 height 29
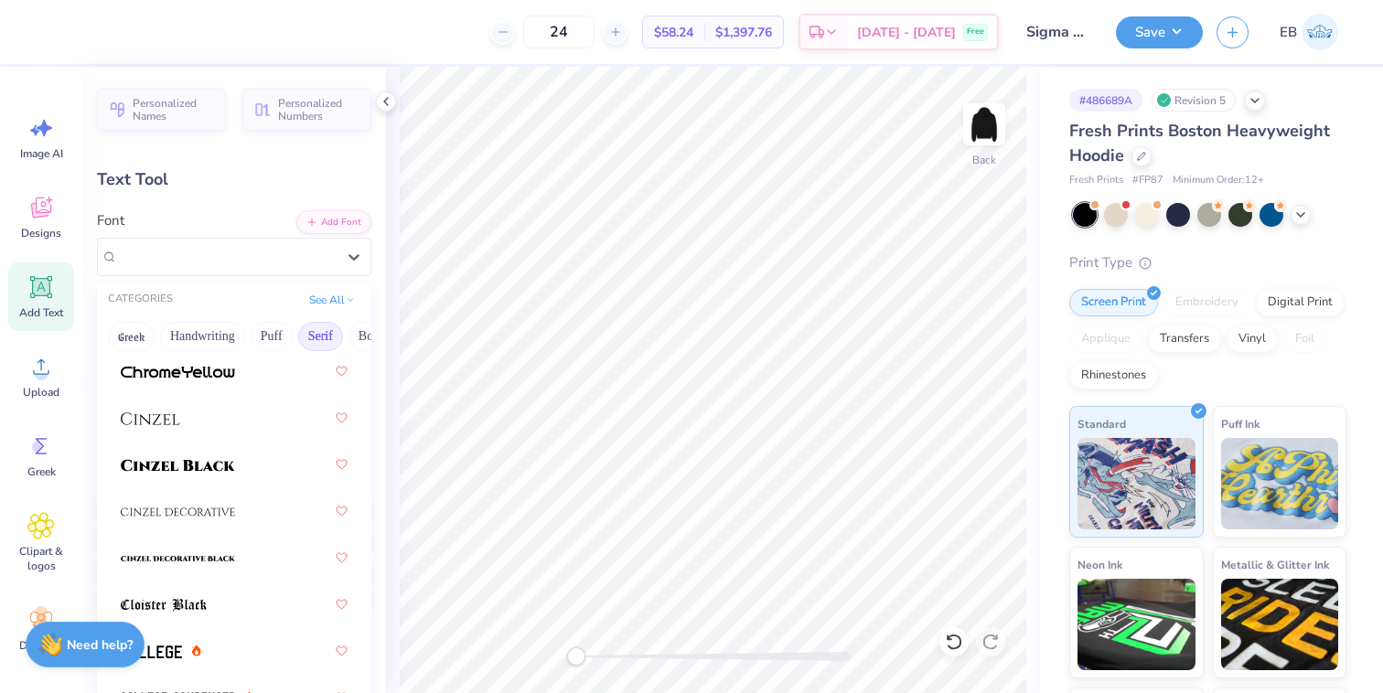
scroll to position [0, 0]
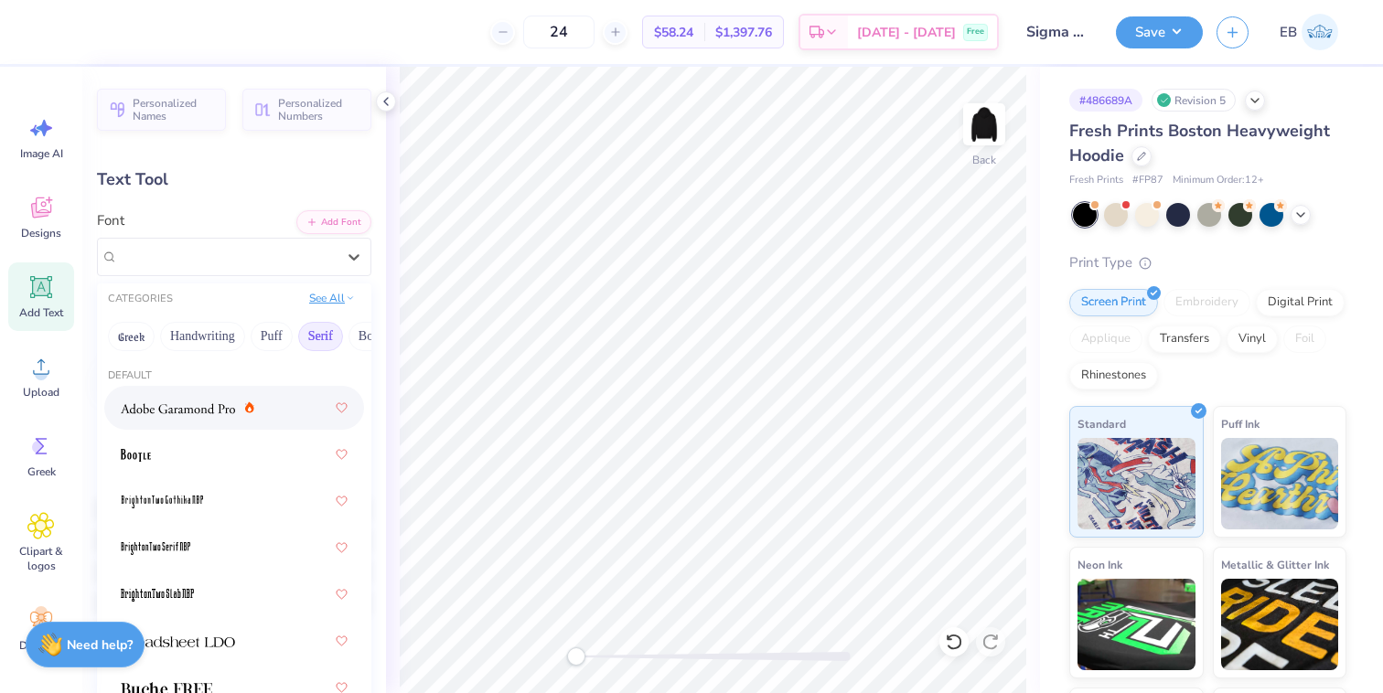
click at [338, 303] on button "See All" at bounding box center [332, 298] width 57 height 18
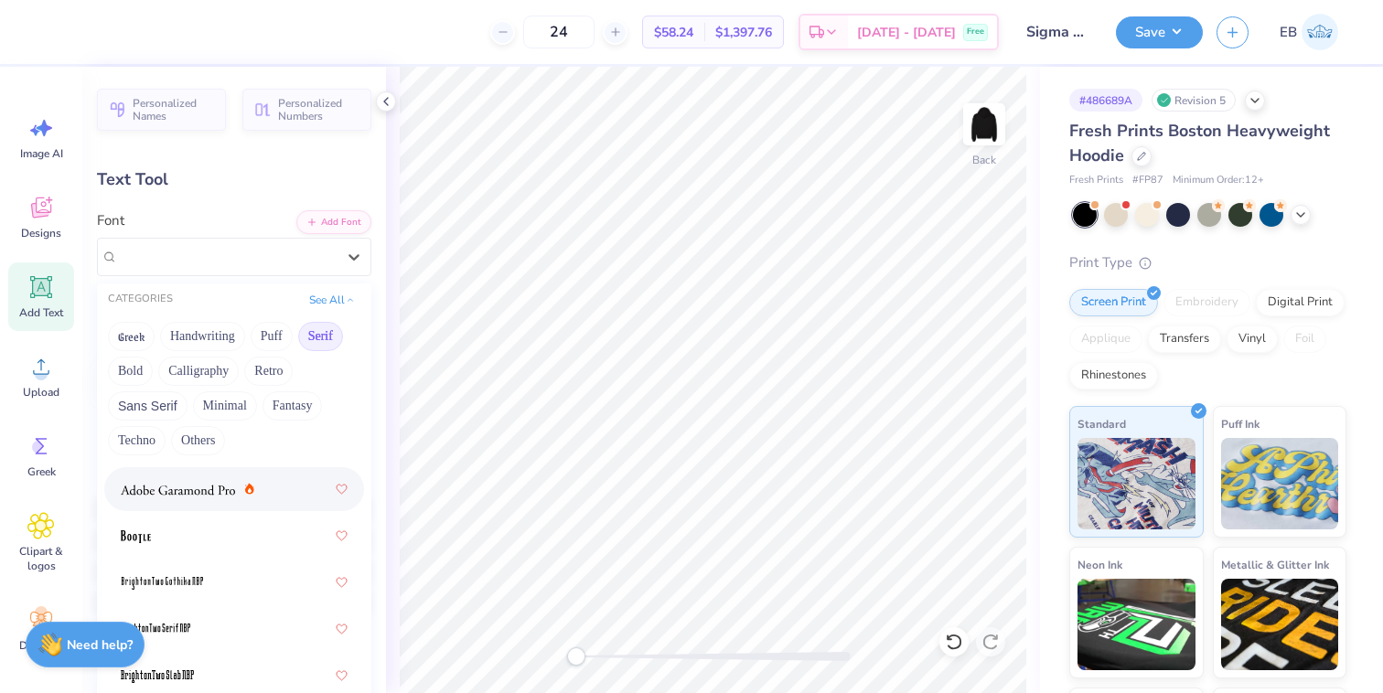
scroll to position [25, 0]
click at [319, 333] on button "Serif" at bounding box center [320, 336] width 45 height 29
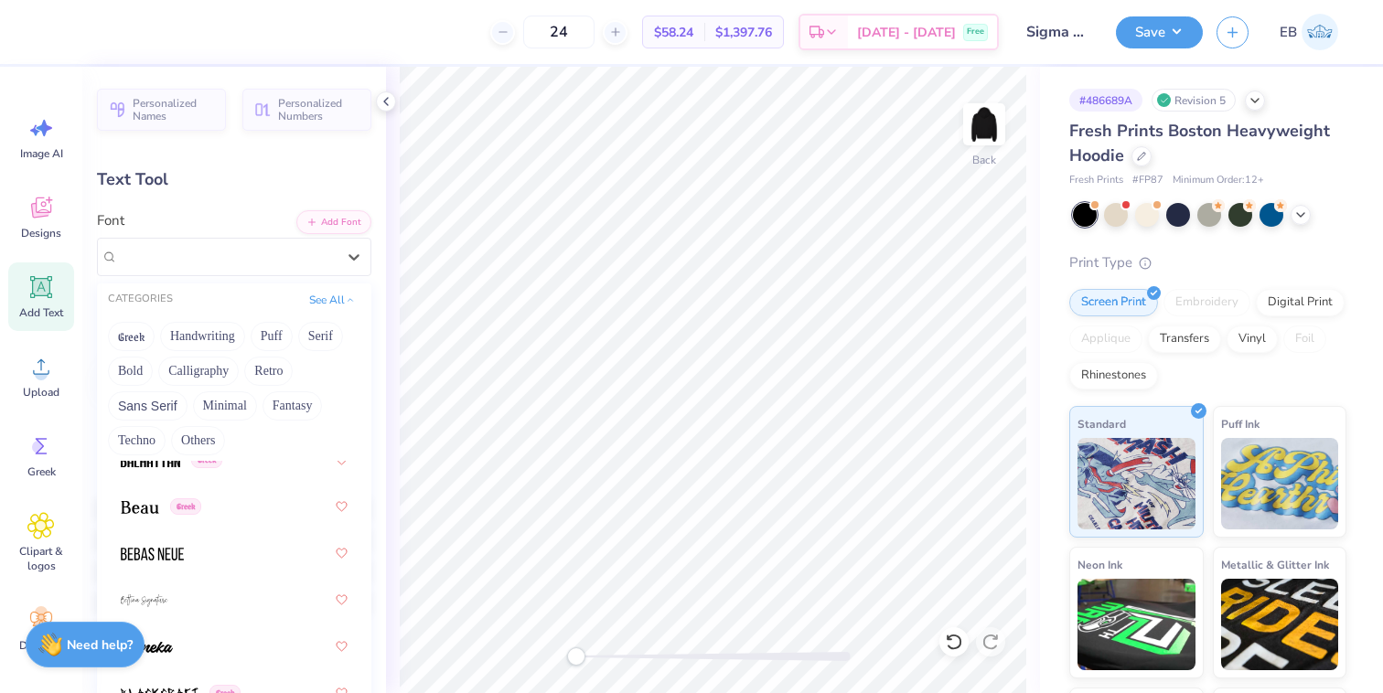
scroll to position [1173, 0]
click at [189, 545] on div at bounding box center [234, 552] width 227 height 33
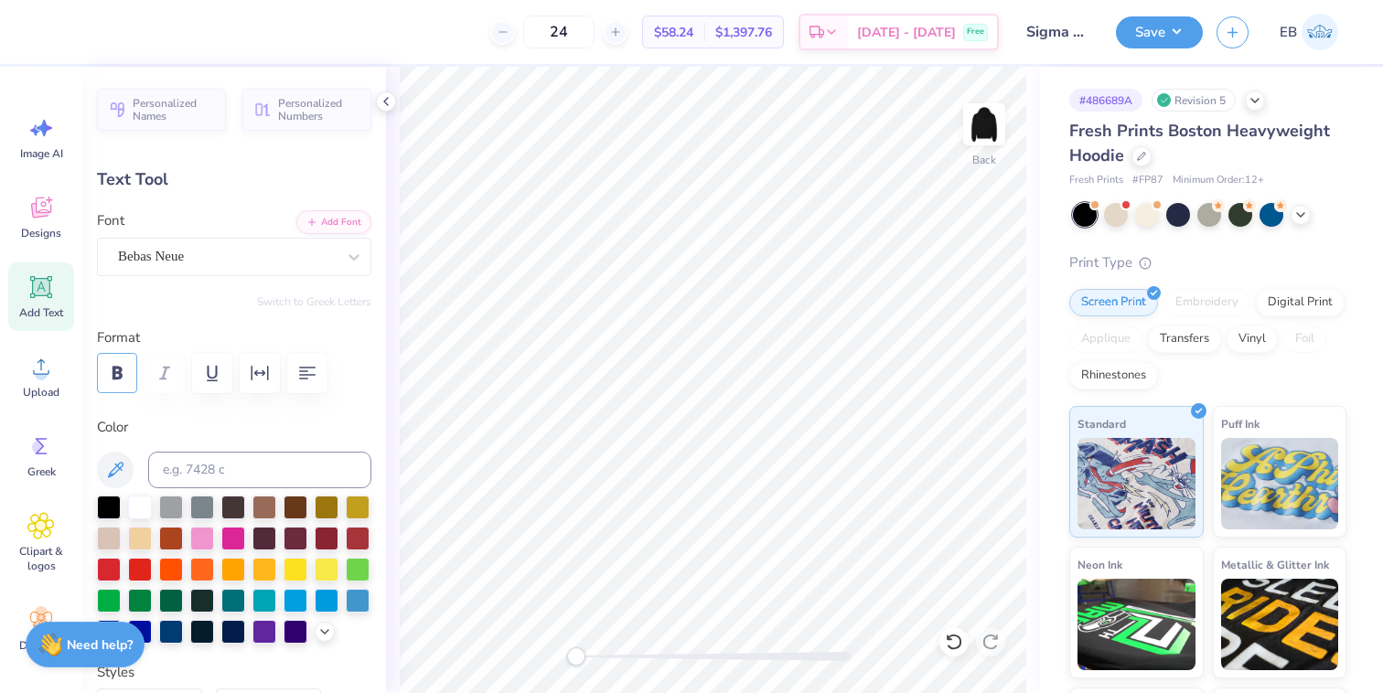
click at [123, 379] on icon "button" at bounding box center [117, 373] width 22 height 22
type textarea "TEXT"
click at [958, 644] on icon at bounding box center [954, 642] width 18 height 18
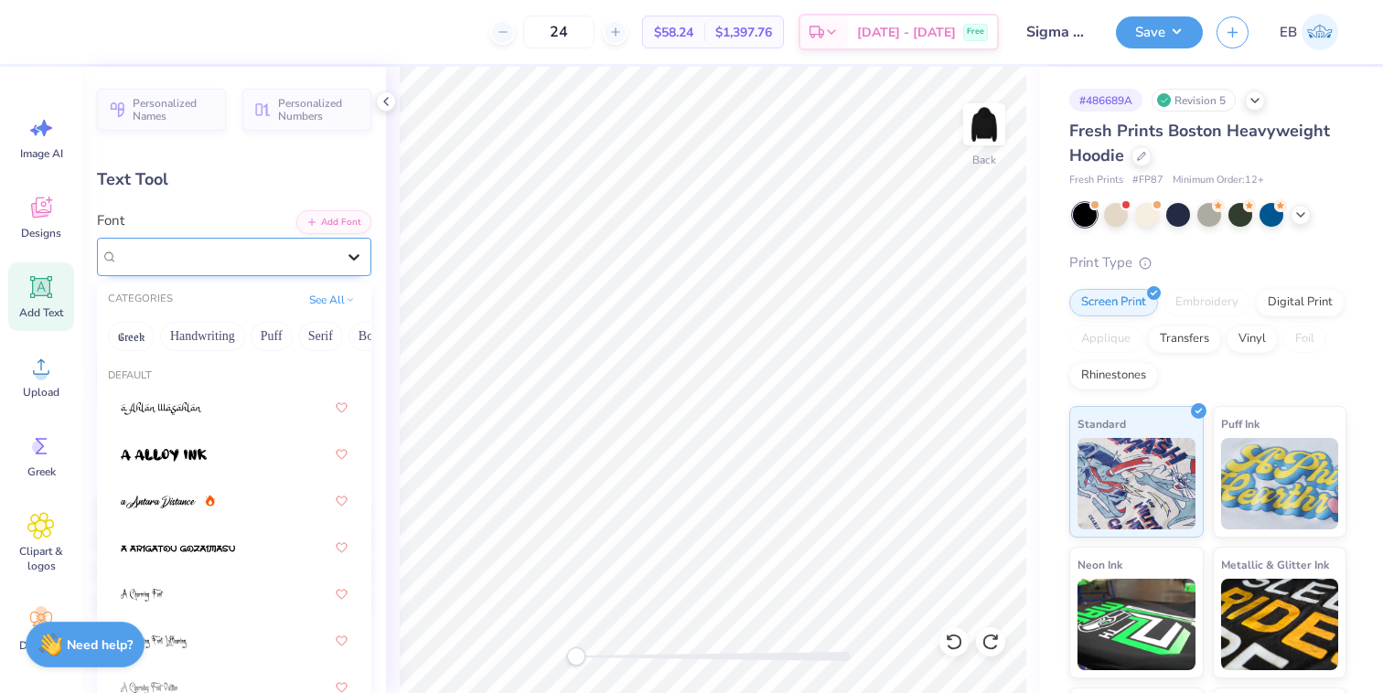
click at [359, 249] on icon at bounding box center [354, 257] width 18 height 18
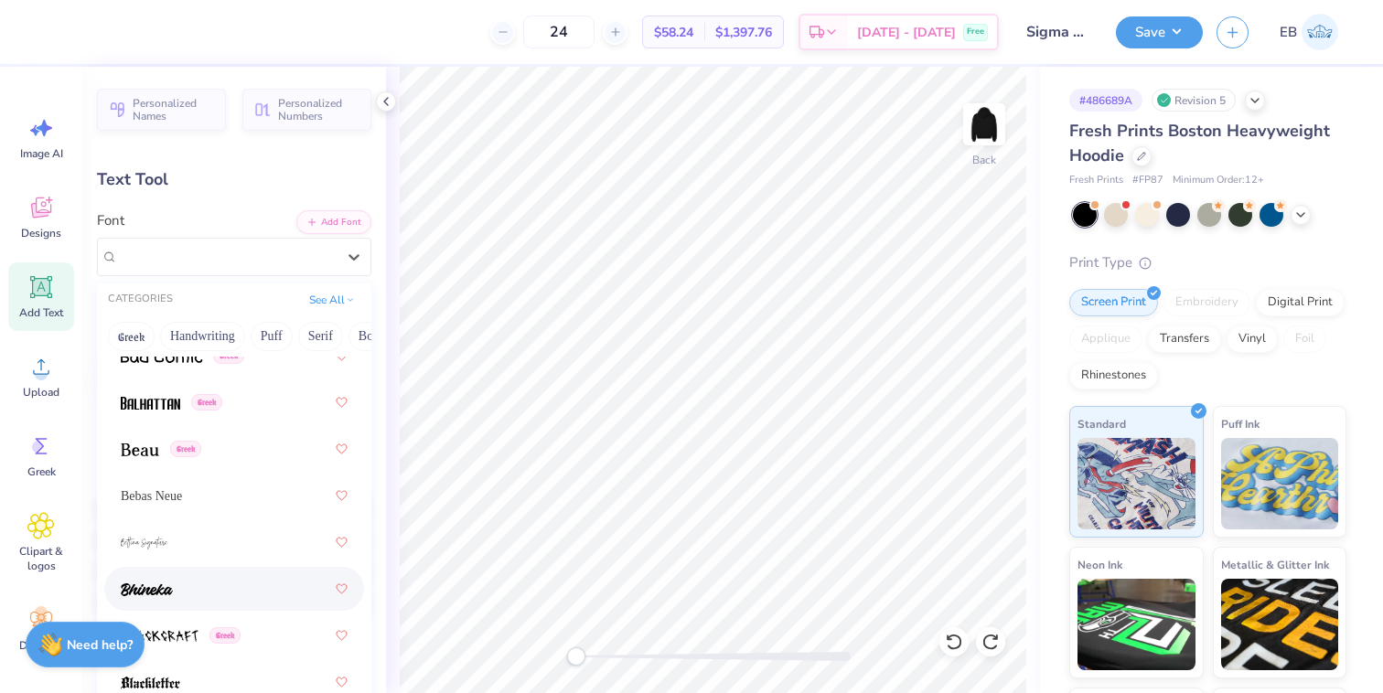
scroll to position [1113, 0]
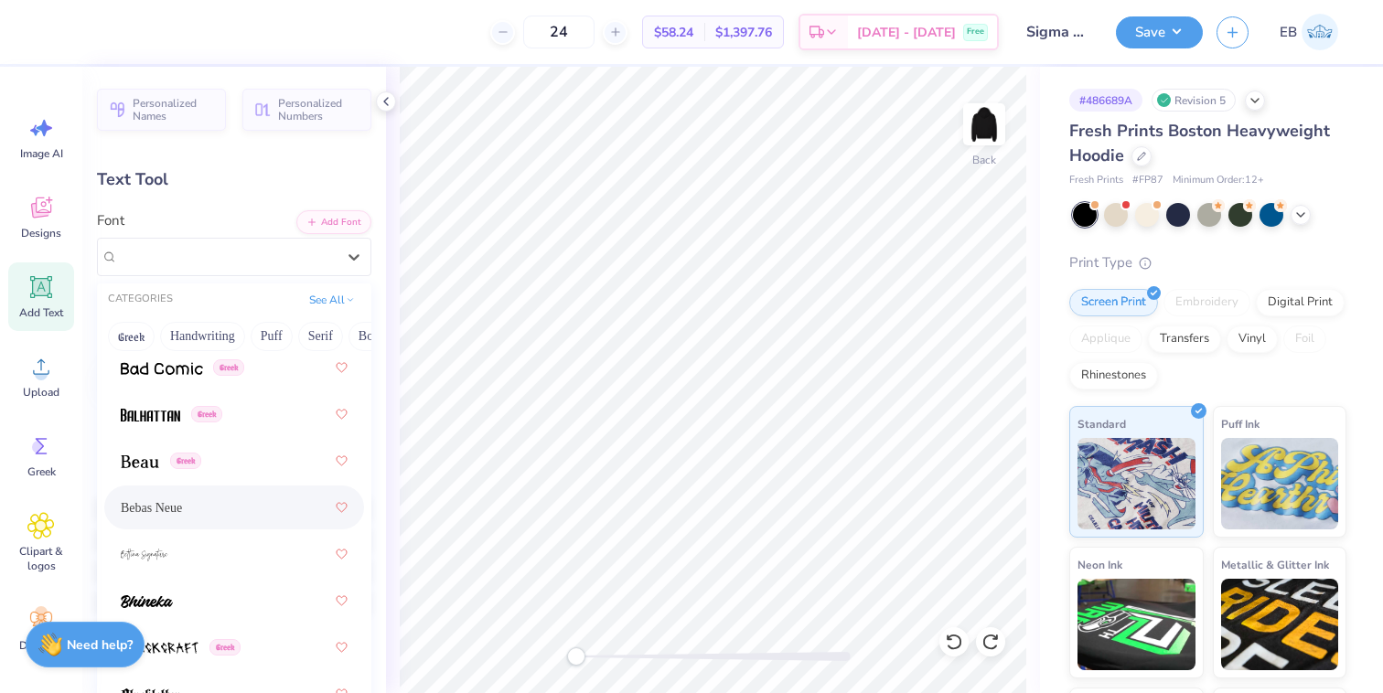
click at [192, 497] on div "Bebas Neue" at bounding box center [234, 507] width 227 height 33
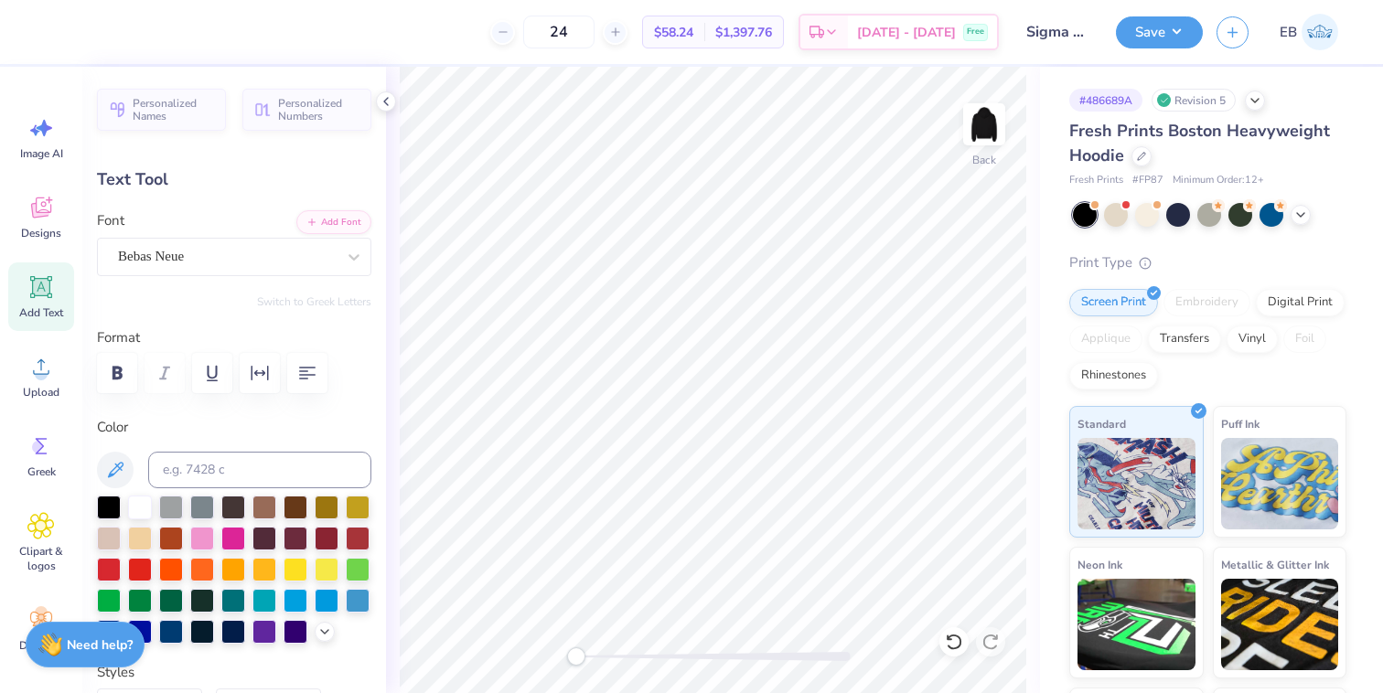
scroll to position [0, 5]
type textarea "West Lafayette, IN"
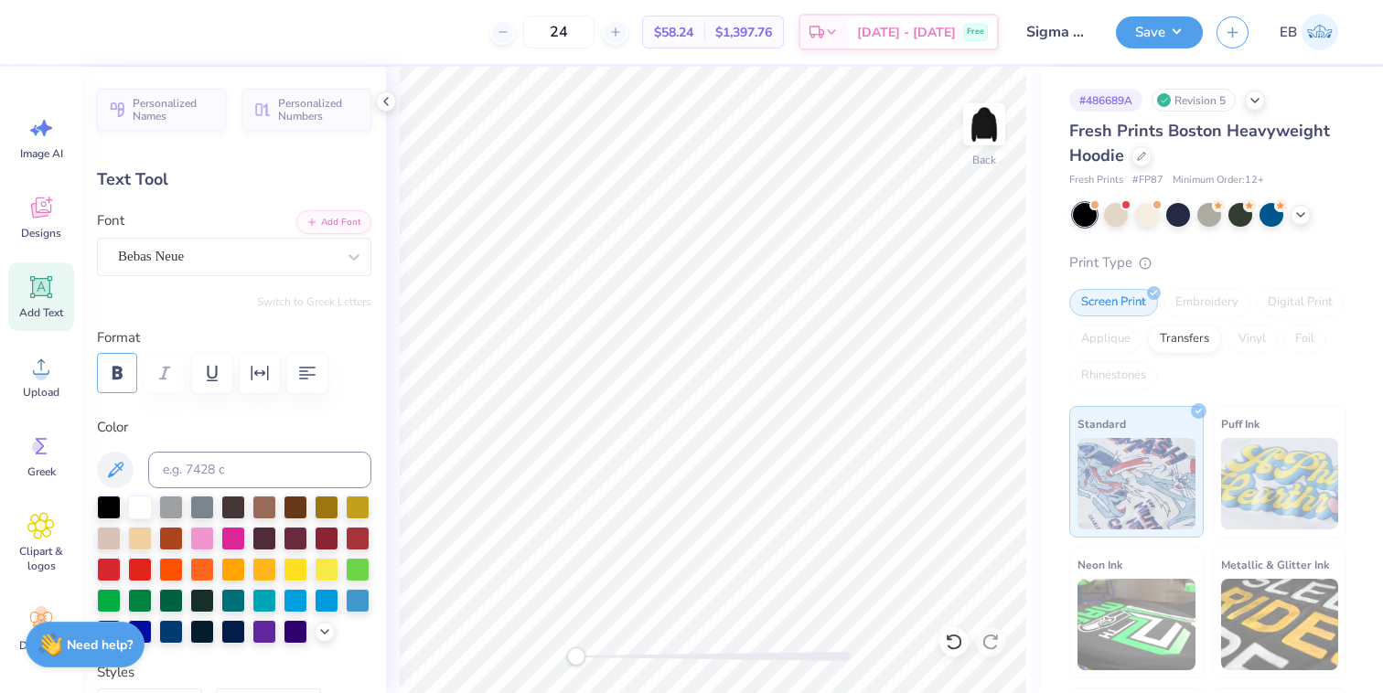
click at [116, 370] on icon "button" at bounding box center [117, 373] width 22 height 22
type input "5.75"
type input "0.77"
type input "11.61"
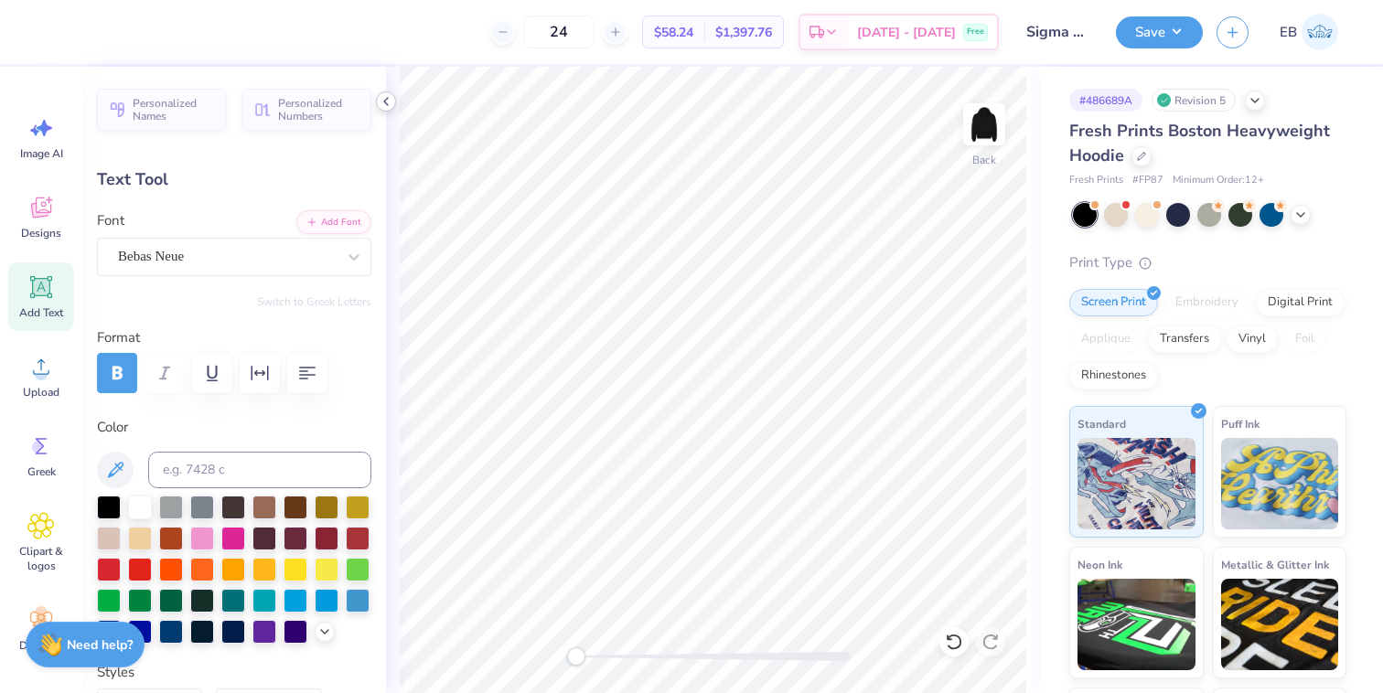
click at [384, 100] on polyline at bounding box center [386, 101] width 4 height 7
click at [222, 468] on input at bounding box center [259, 470] width 223 height 37
type input "7752"
type input "11.39"
type input "7.25"
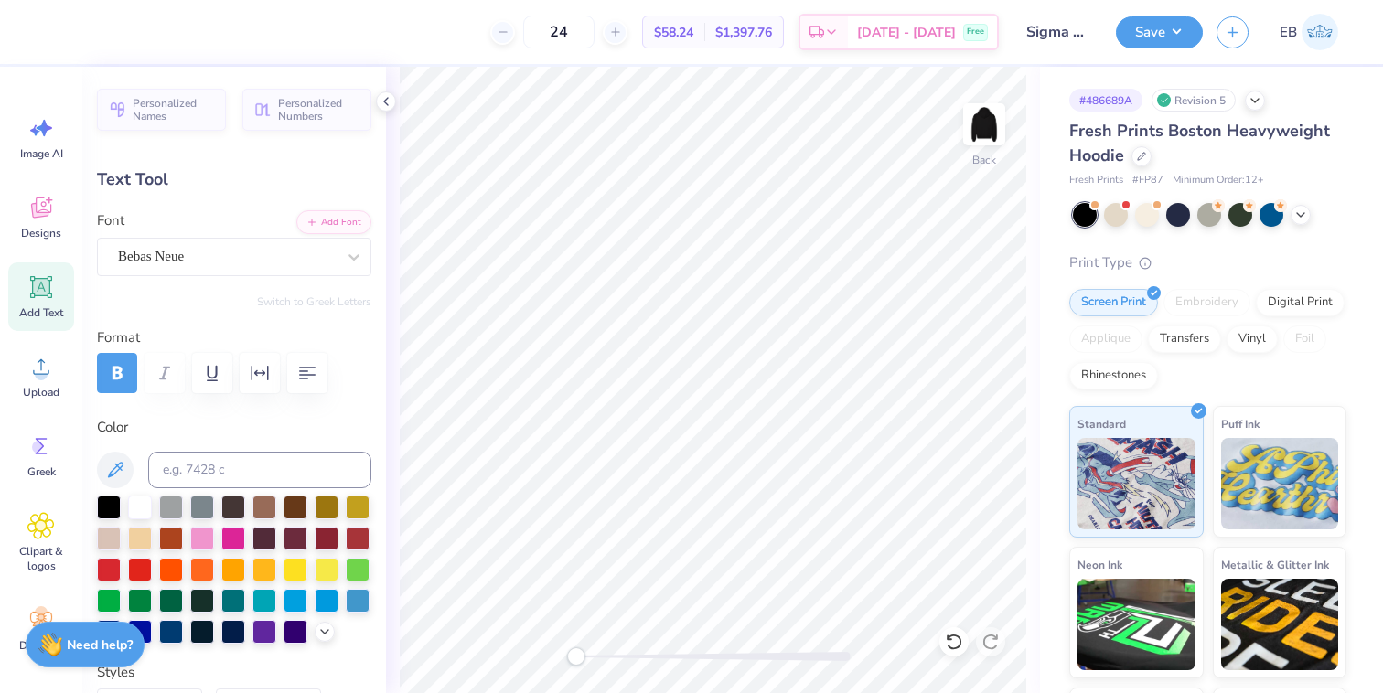
type input "0.98"
type input "10.23"
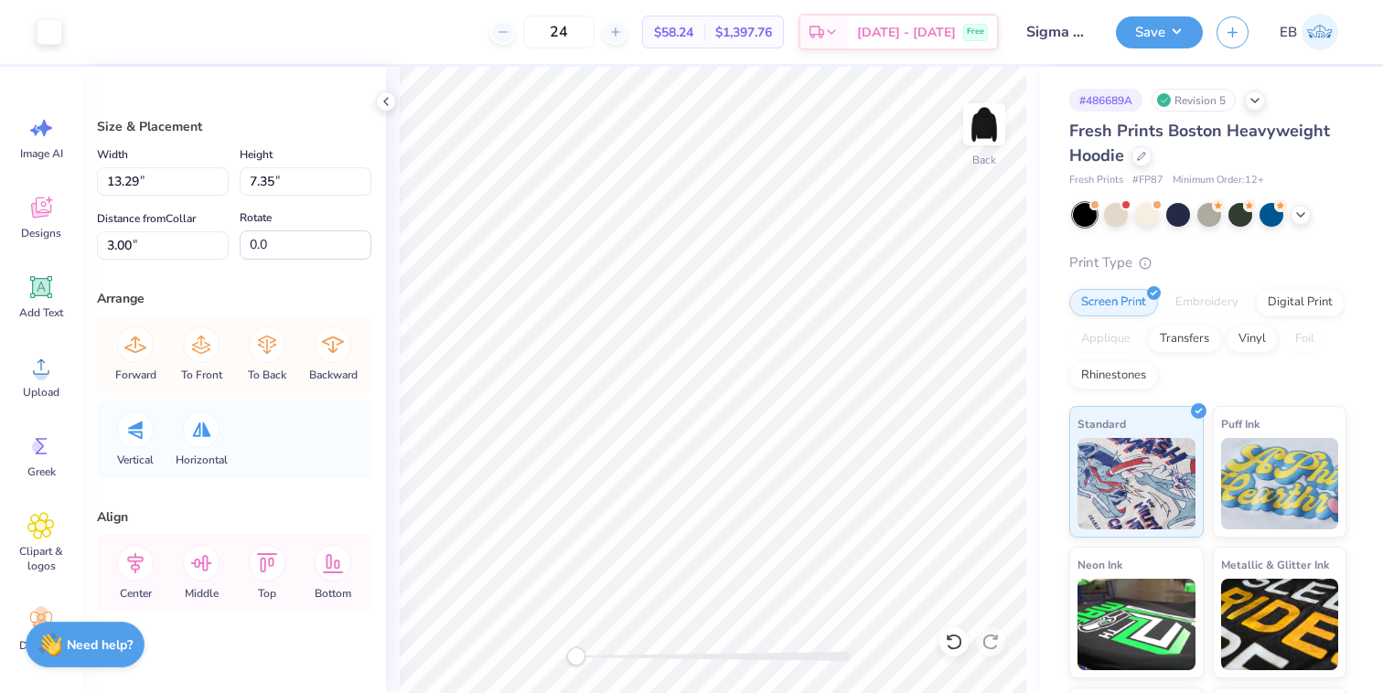
type input "3.08"
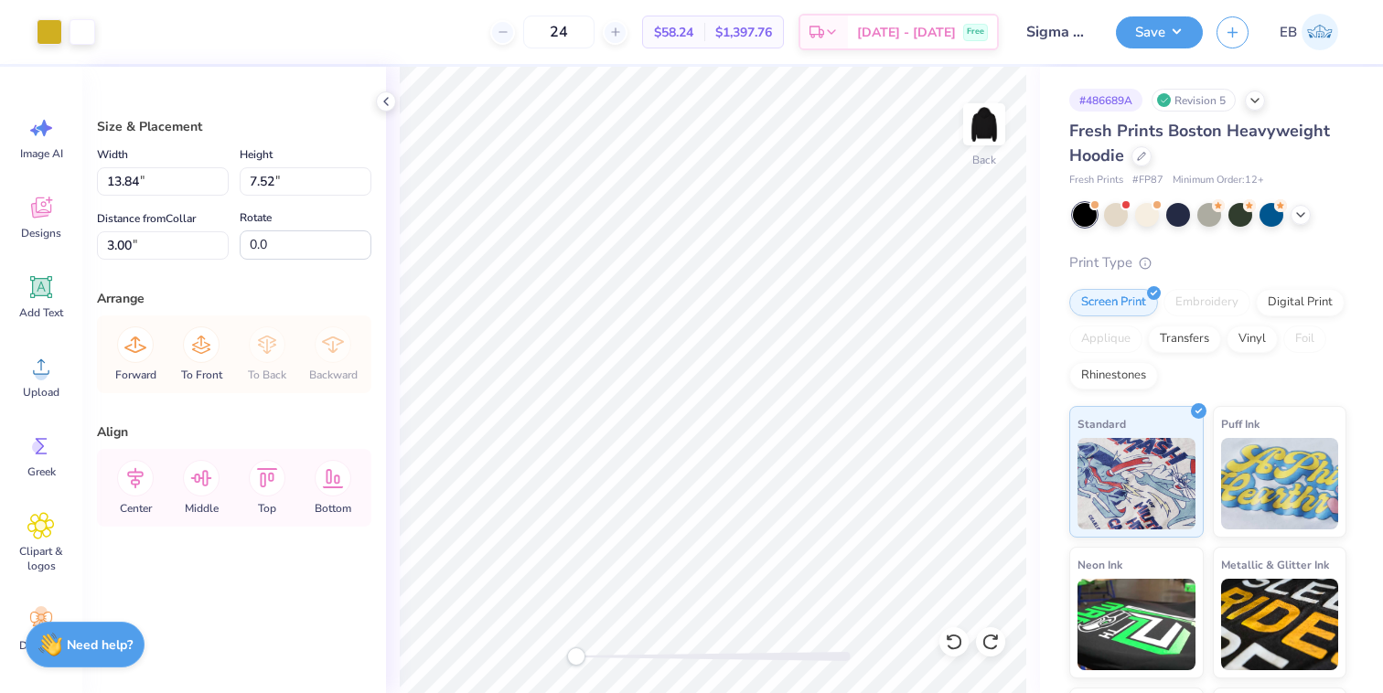
type input "11.60"
type input "6.31"
type input "3.00"
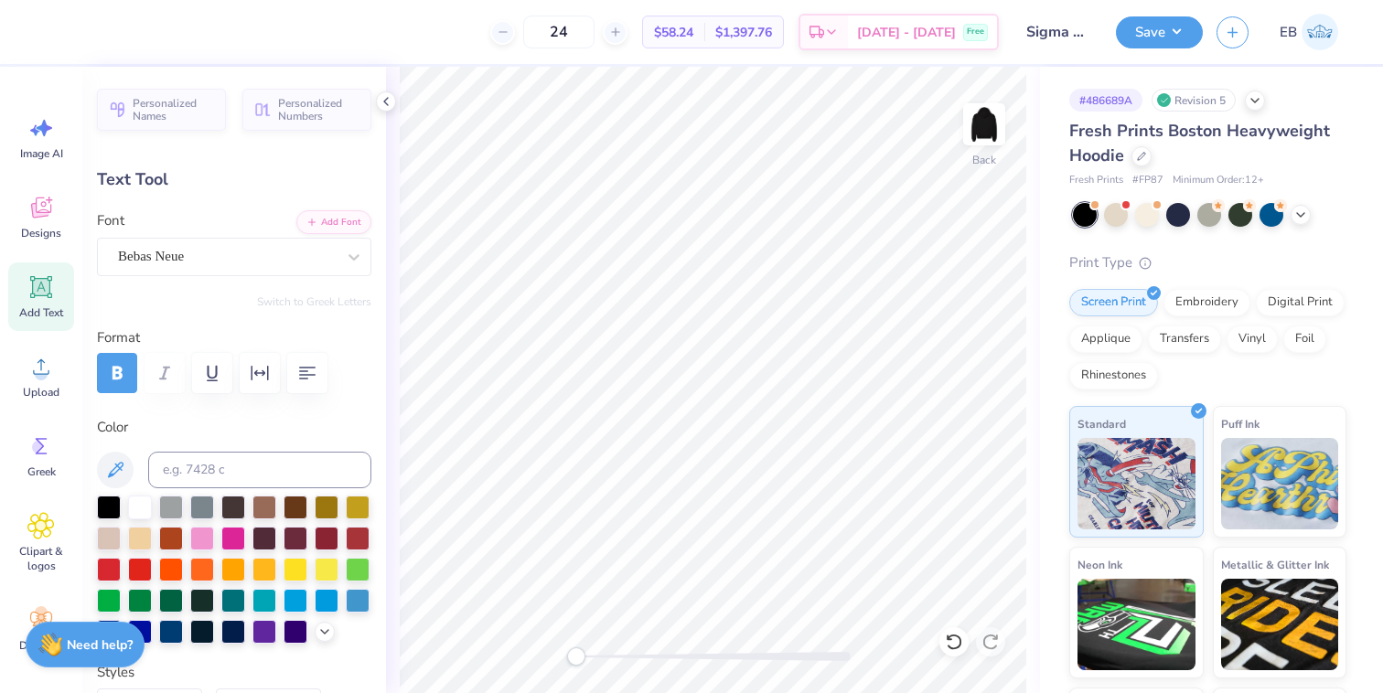
type input "6.05"
type input "0.81"
type input "8.92"
click at [1146, 27] on button "Save" at bounding box center [1159, 30] width 87 height 32
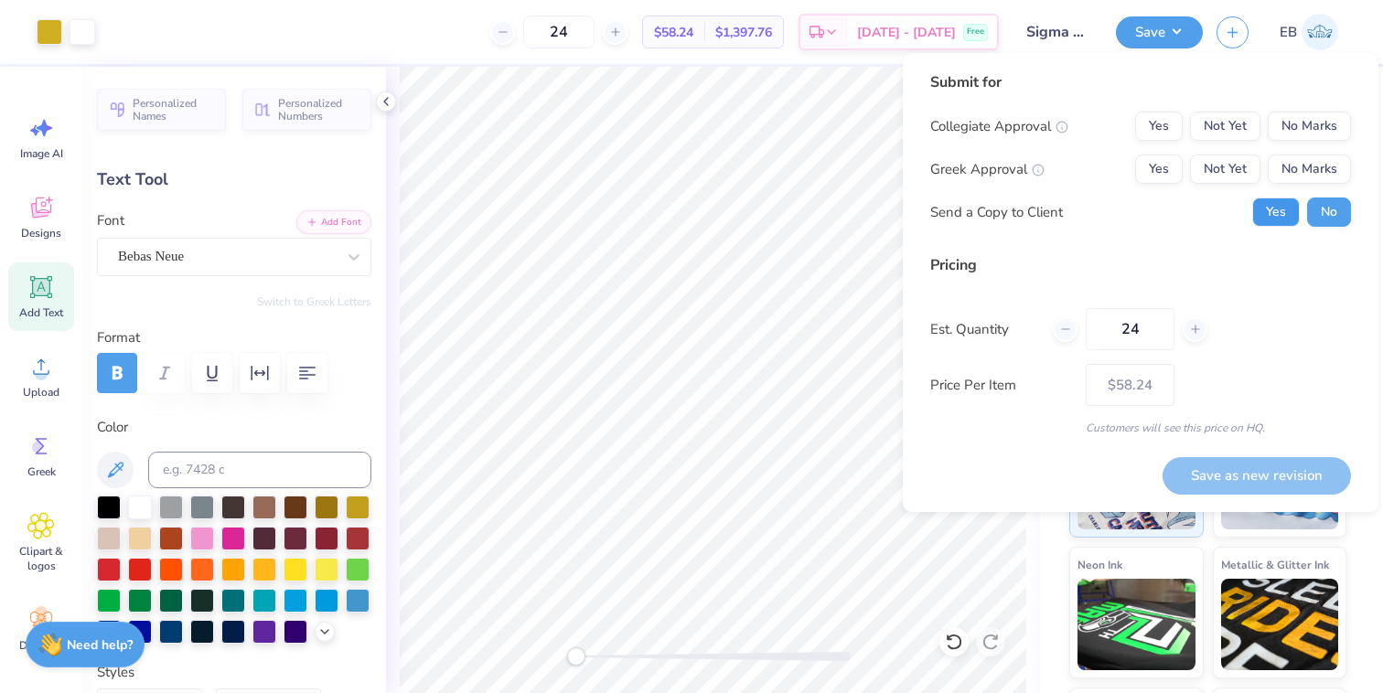
click at [1276, 206] on button "Yes" at bounding box center [1276, 212] width 48 height 29
click at [1160, 174] on button "Yes" at bounding box center [1159, 169] width 48 height 29
click at [1315, 119] on button "No Marks" at bounding box center [1309, 126] width 83 height 29
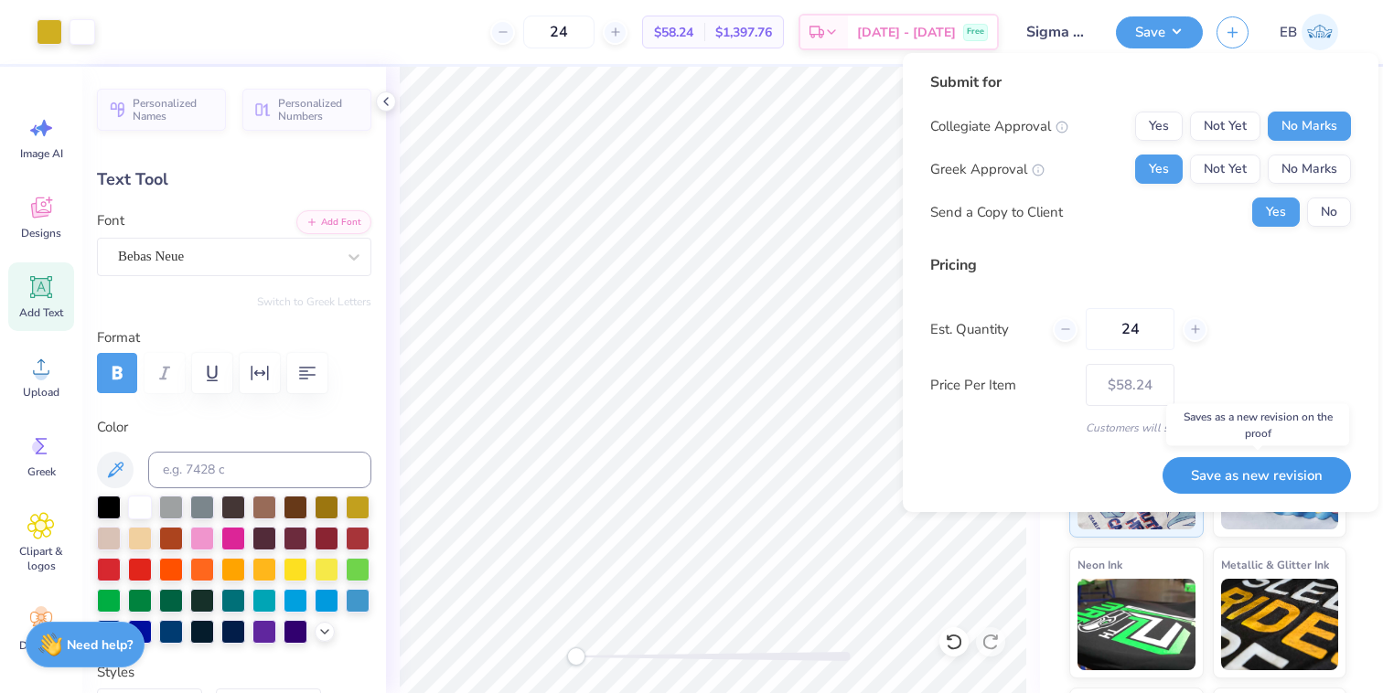
click at [1231, 475] on button "Save as new revision" at bounding box center [1257, 476] width 188 height 38
type input "$58.24"
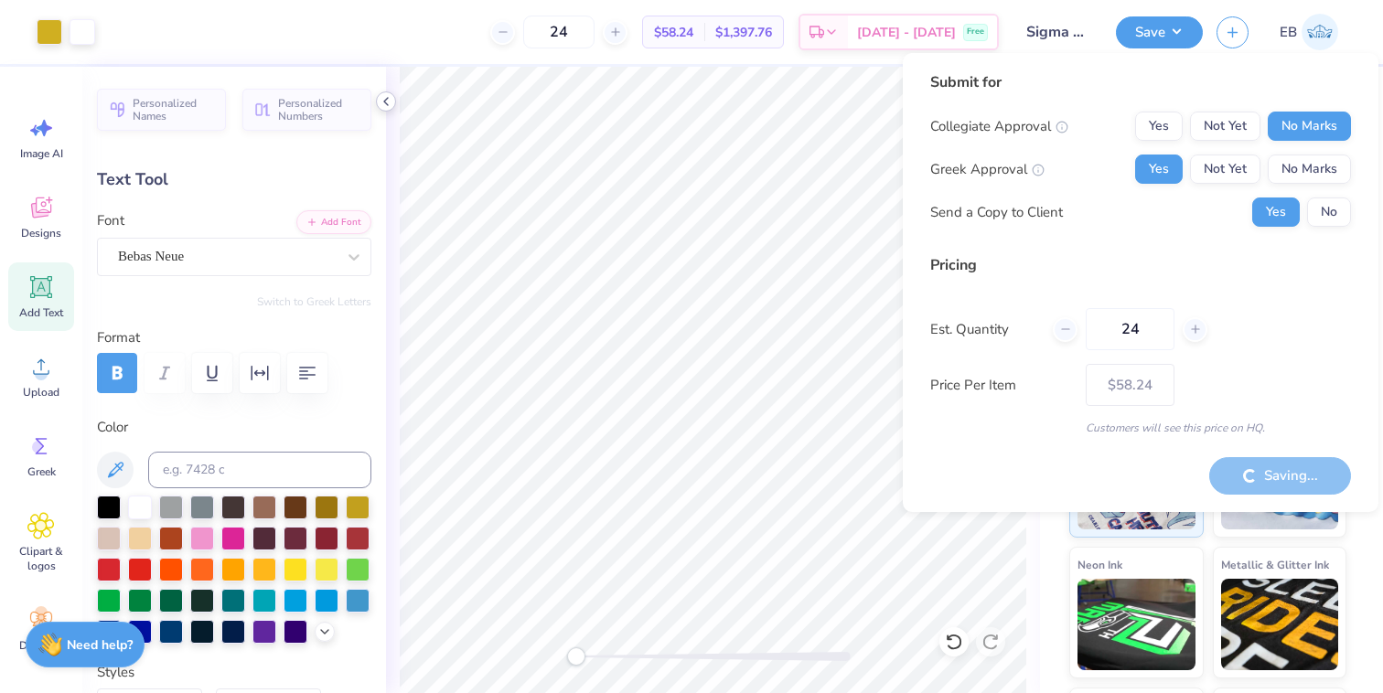
click at [384, 100] on icon at bounding box center [386, 101] width 15 height 15
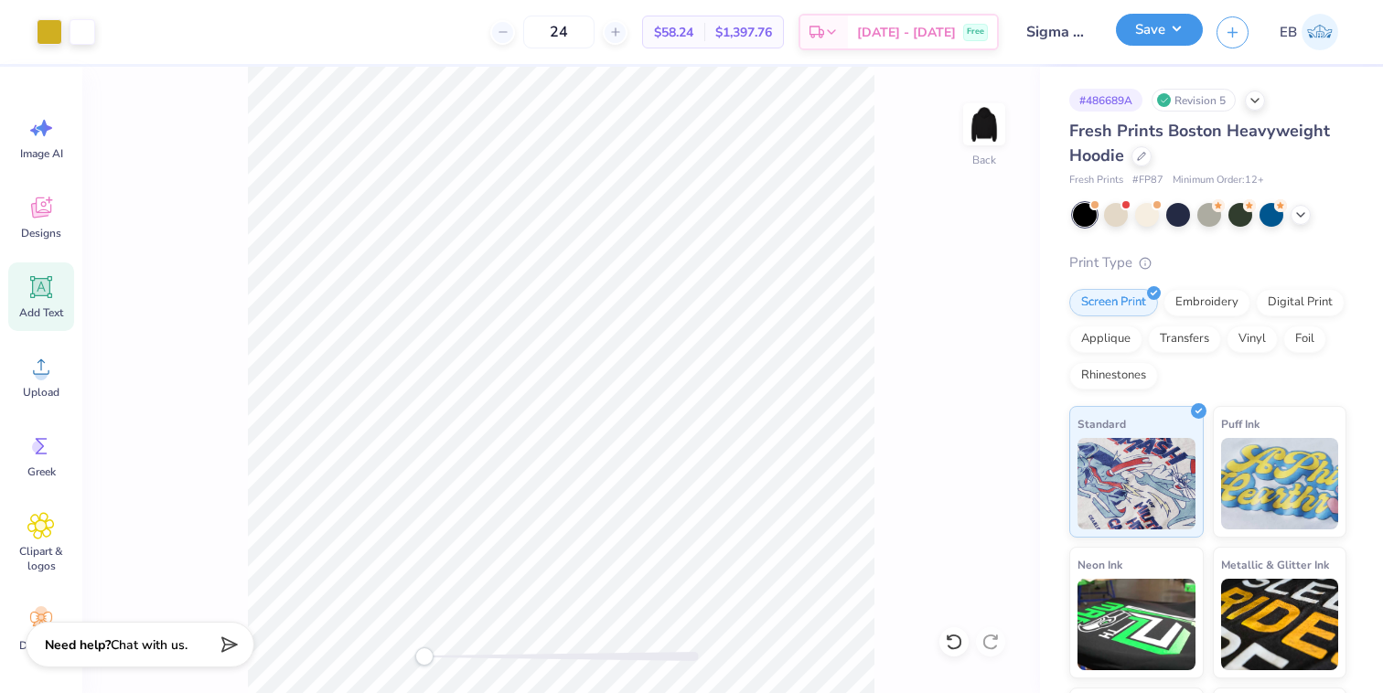
click at [1176, 41] on button "Save" at bounding box center [1159, 30] width 87 height 32
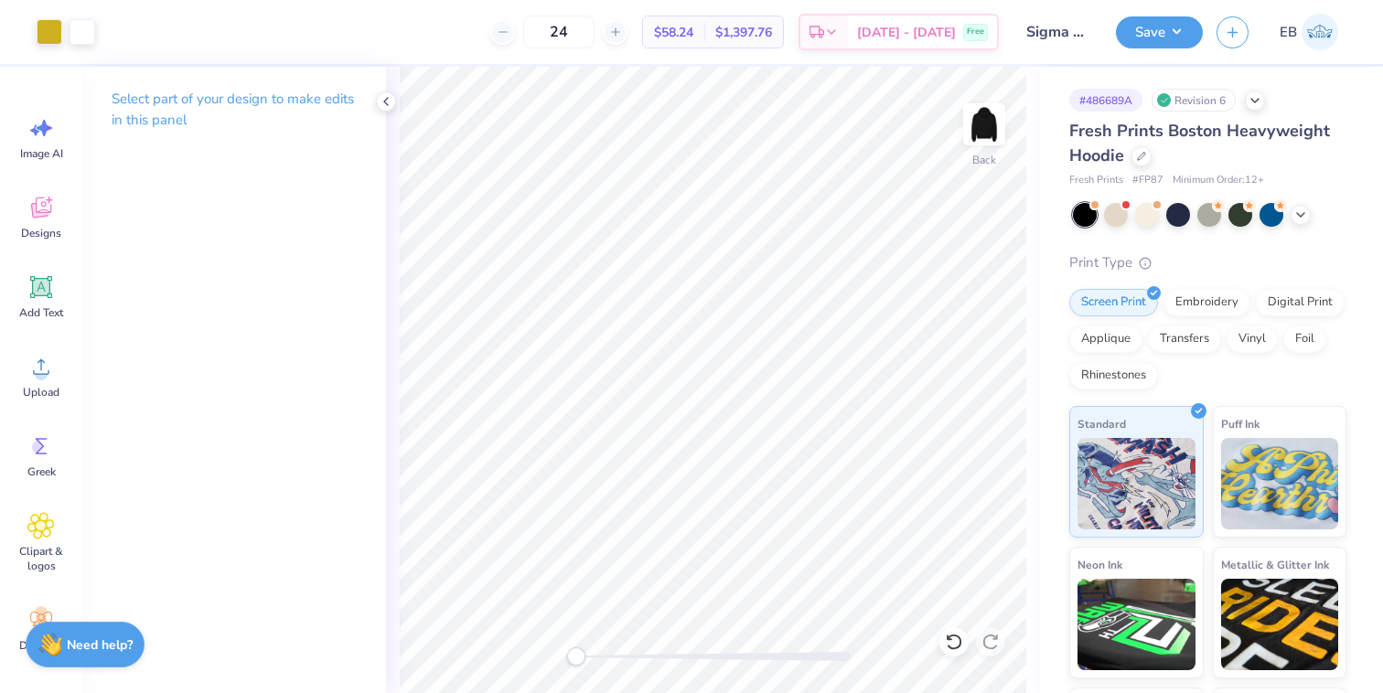
drag, startPoint x: 614, startPoint y: 34, endPoint x: 555, endPoint y: 28, distance: 58.8
click at [555, 29] on div "24" at bounding box center [558, 32] width 137 height 33
type input "35"
click at [1139, 156] on icon at bounding box center [1141, 154] width 9 height 9
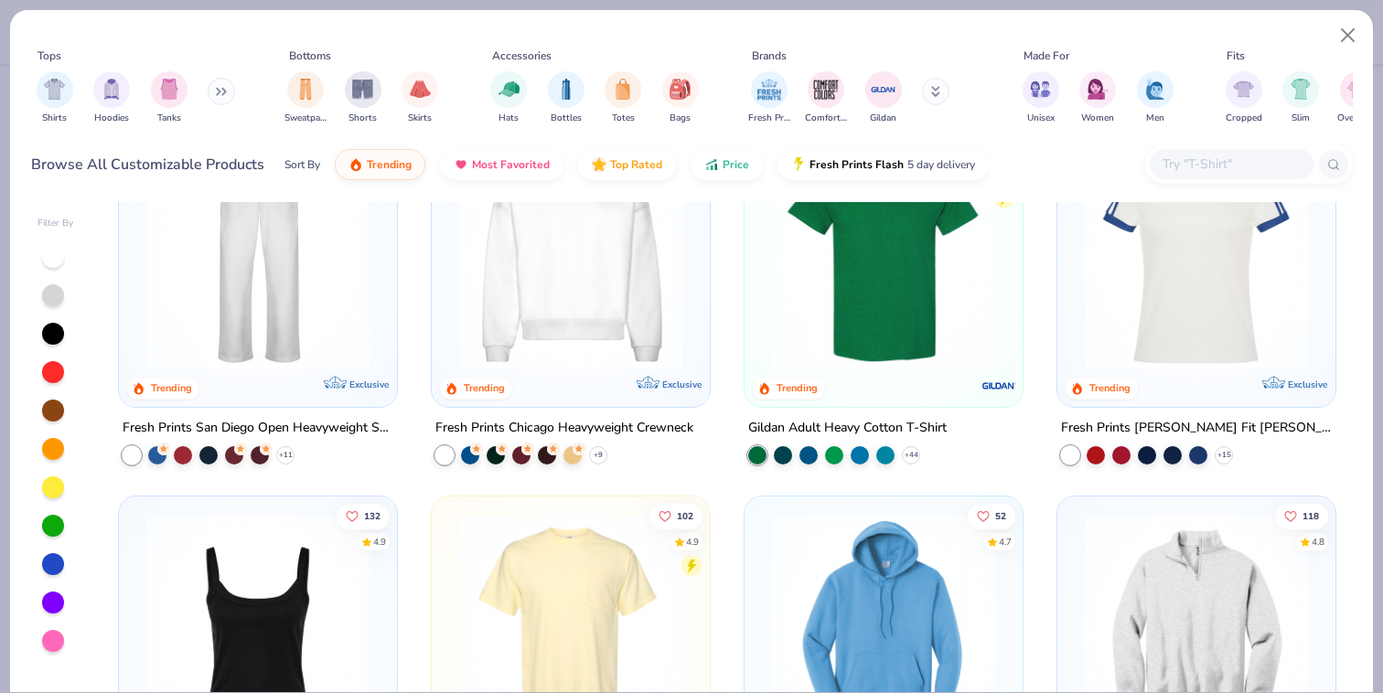
scroll to position [777, 0]
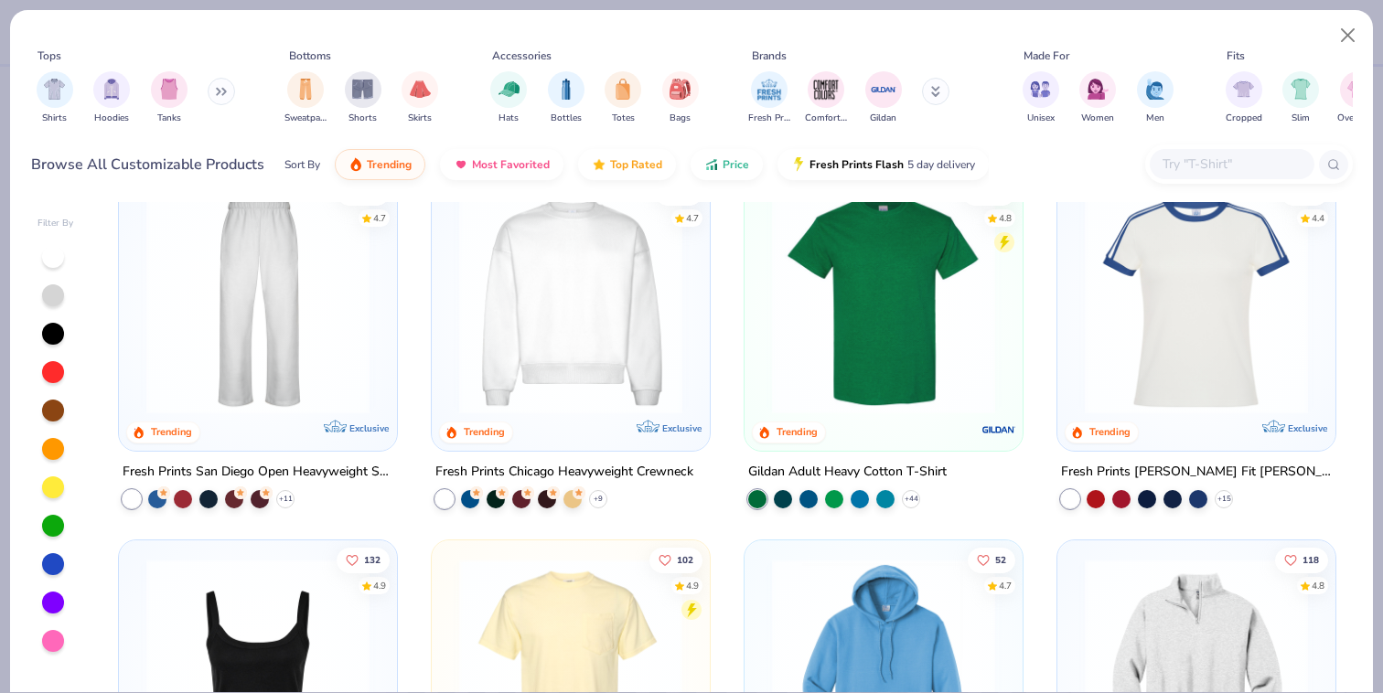
click at [633, 334] on img at bounding box center [571, 301] width 242 height 223
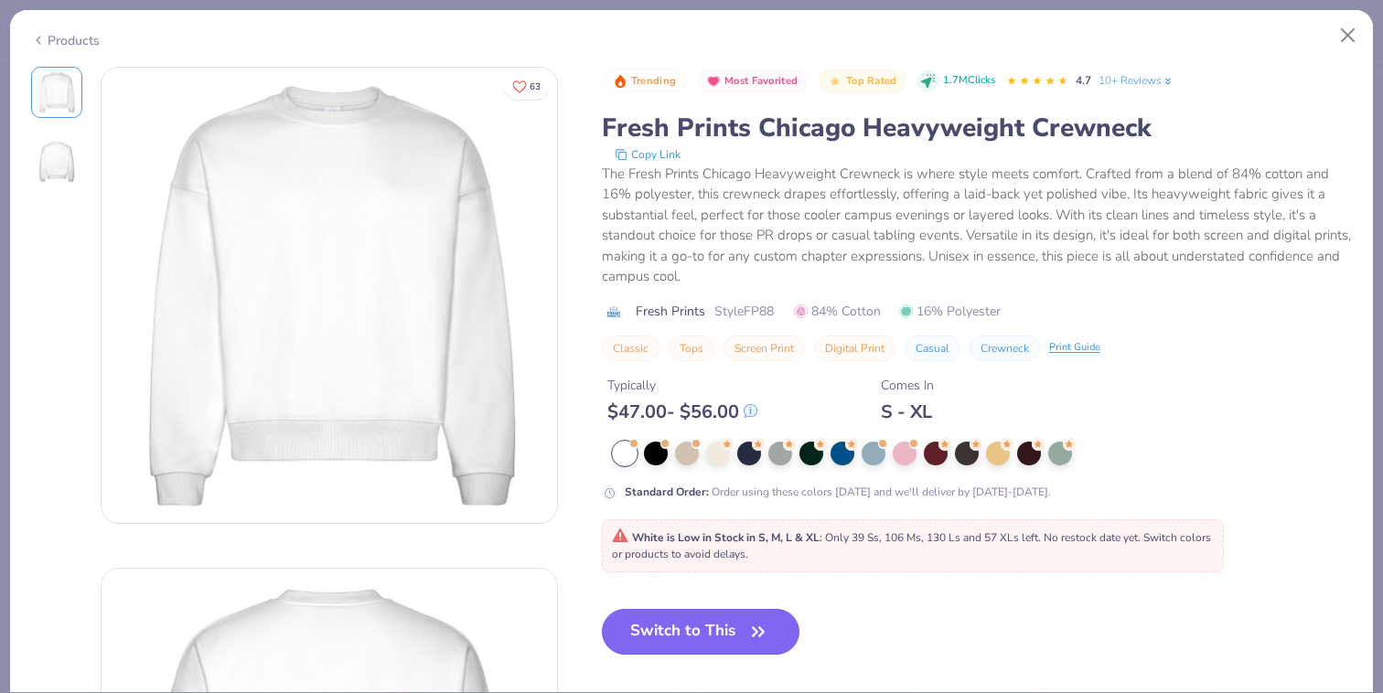
click at [668, 620] on button "Switch to This" at bounding box center [701, 632] width 199 height 46
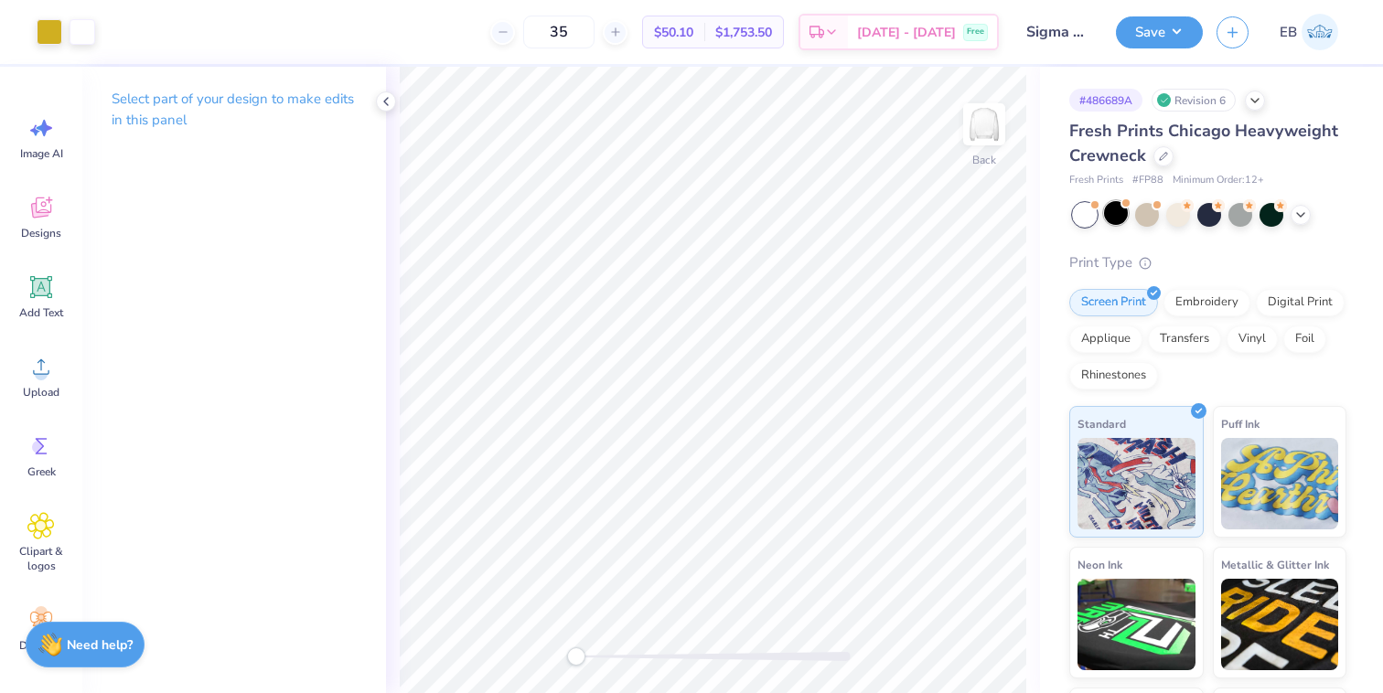
click at [1122, 210] on div at bounding box center [1116, 213] width 24 height 24
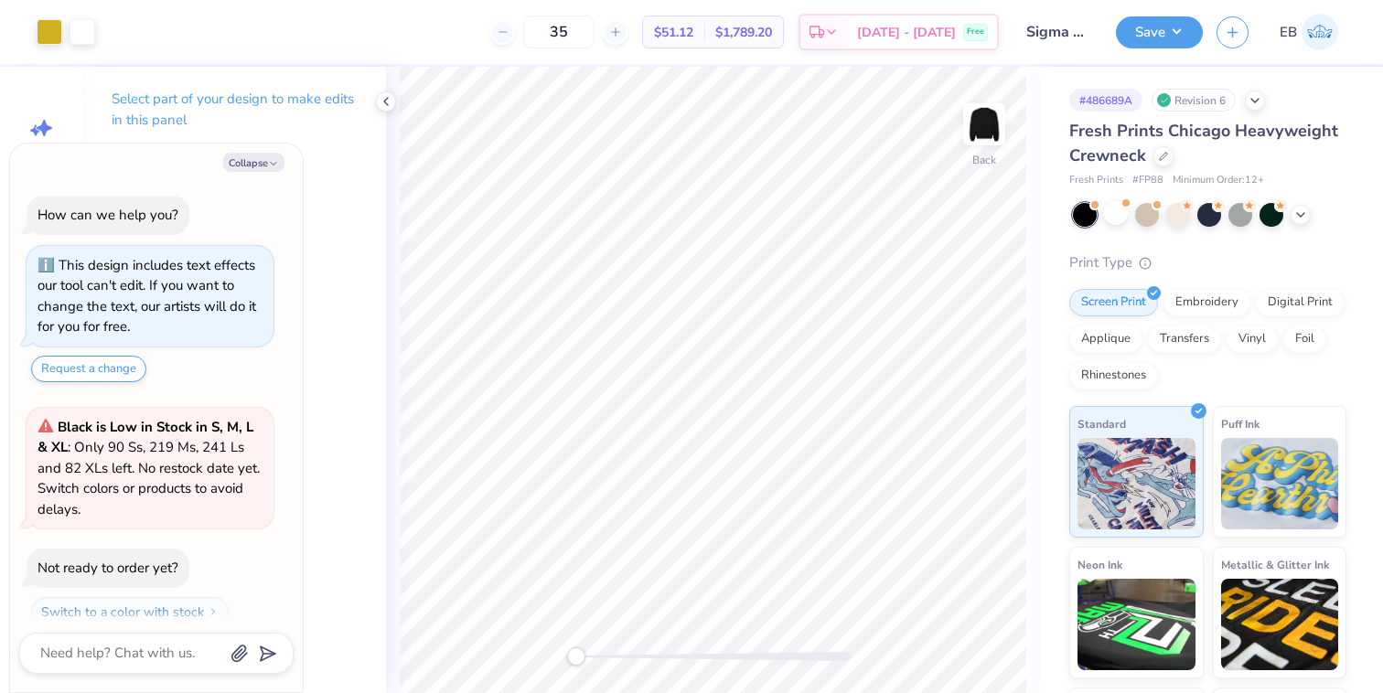
scroll to position [295, 0]
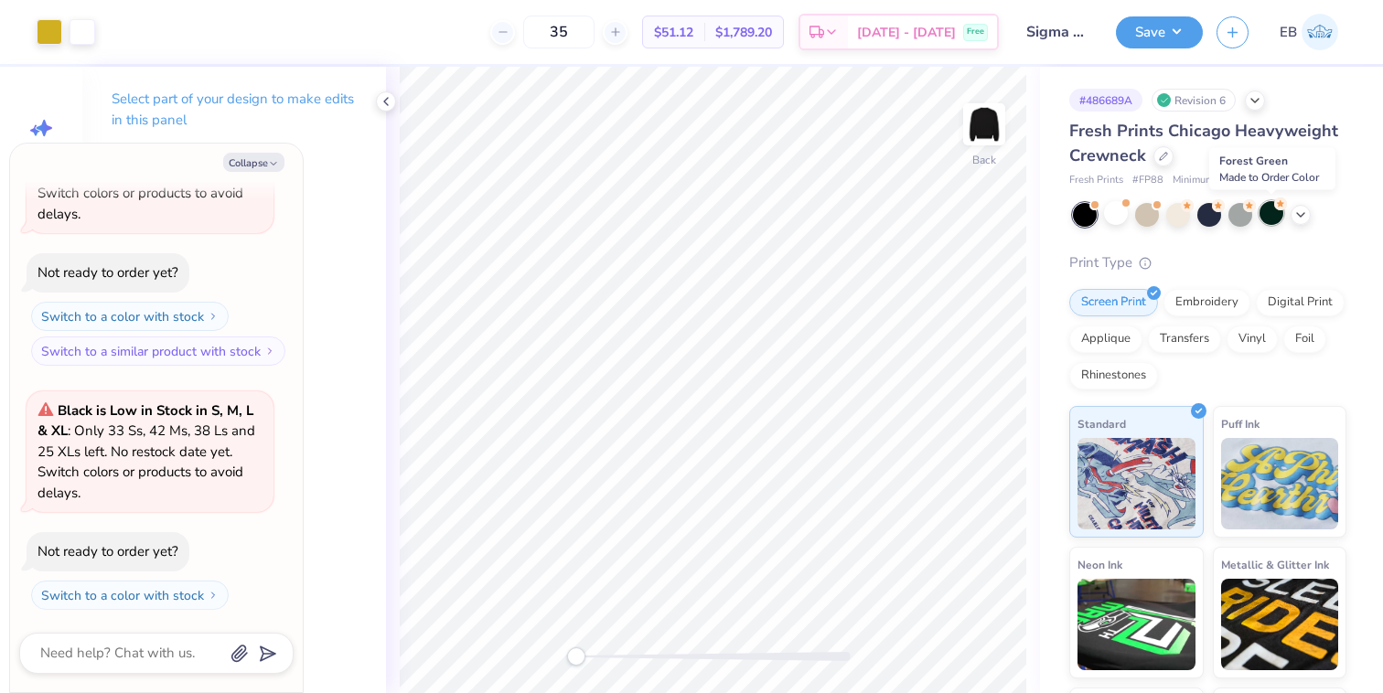
click at [1275, 216] on div at bounding box center [1272, 213] width 24 height 24
type textarea "x"
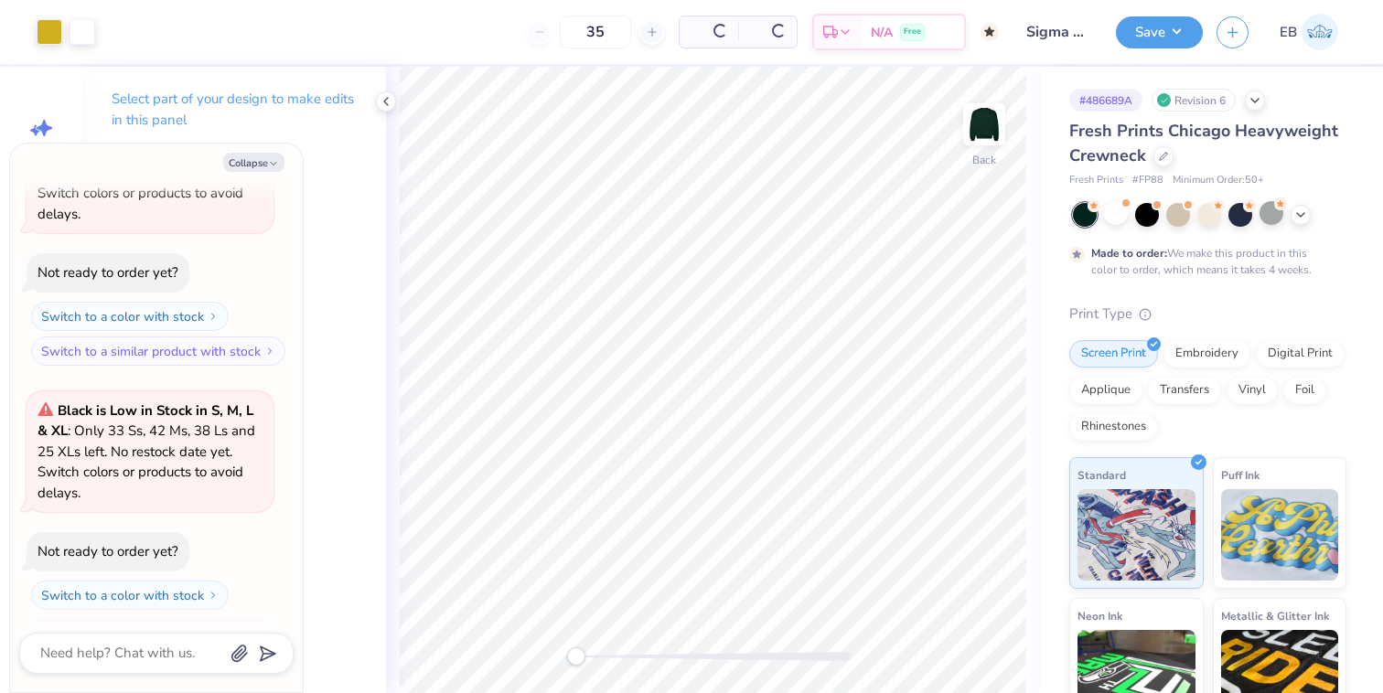
type input "50"
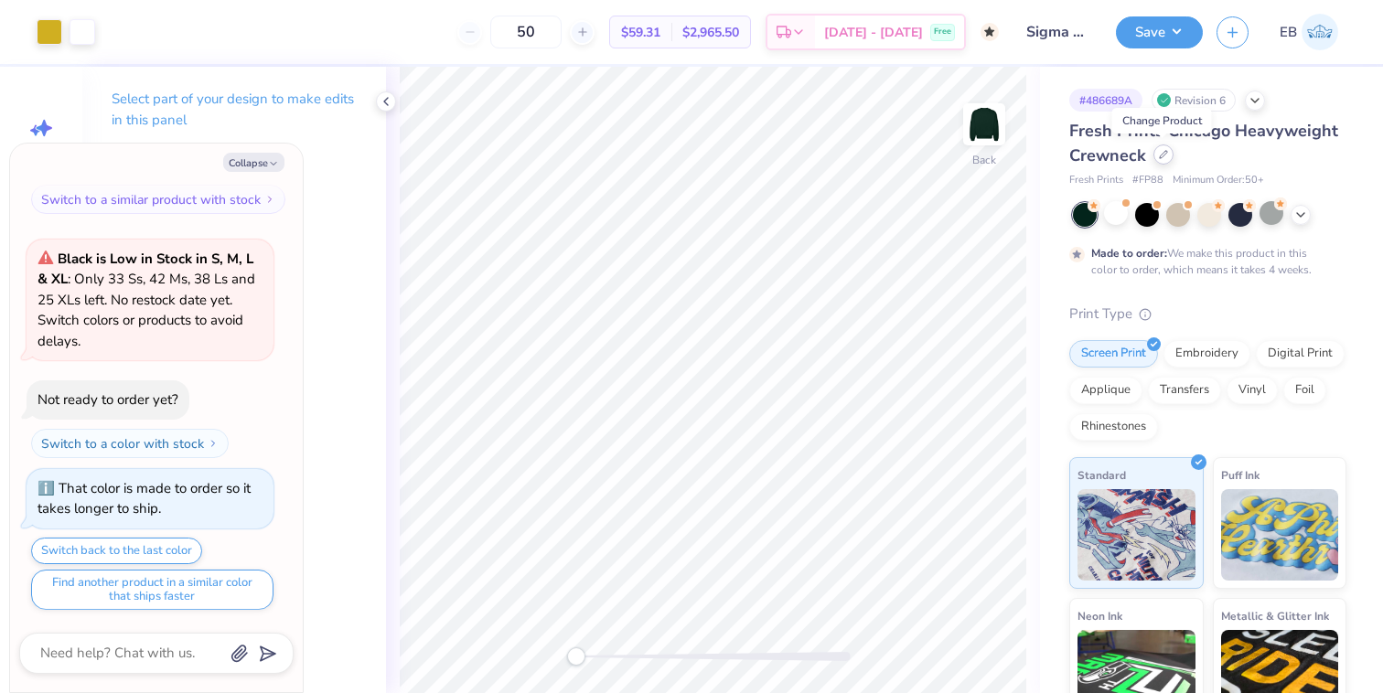
click at [1160, 156] on icon at bounding box center [1163, 154] width 9 height 9
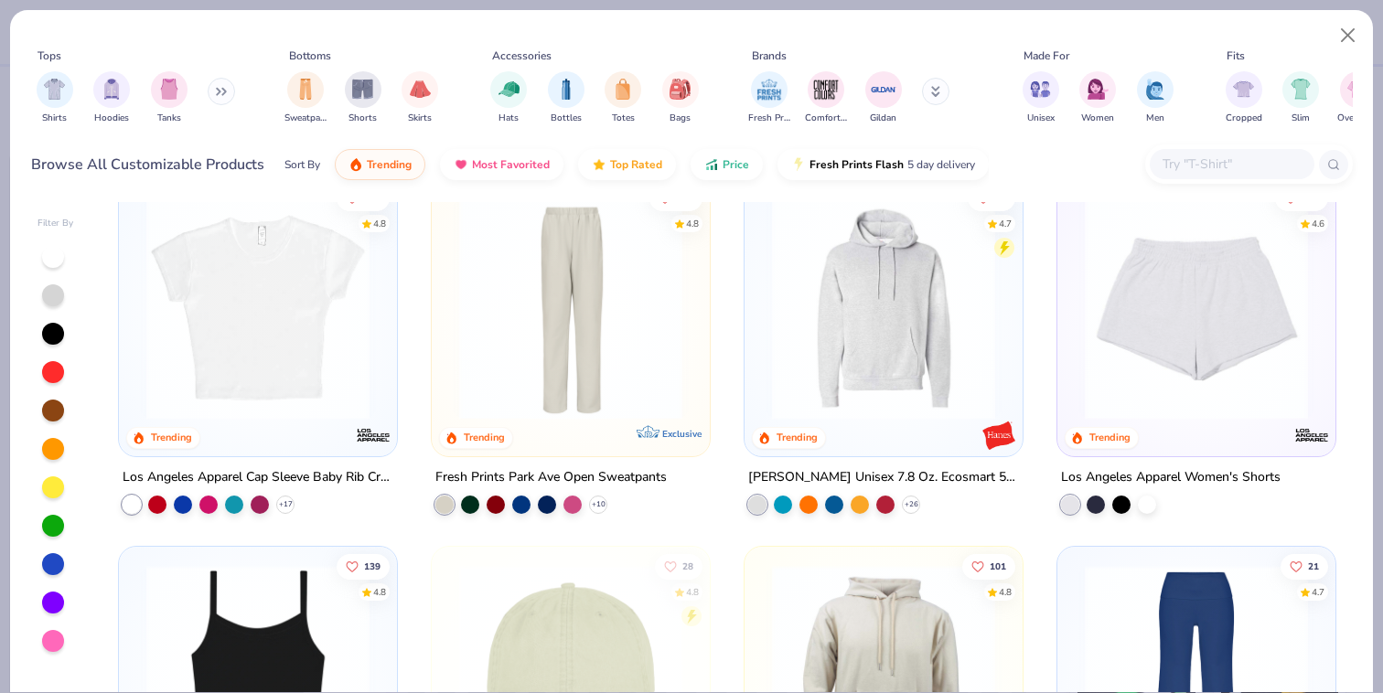
scroll to position [2596, 0]
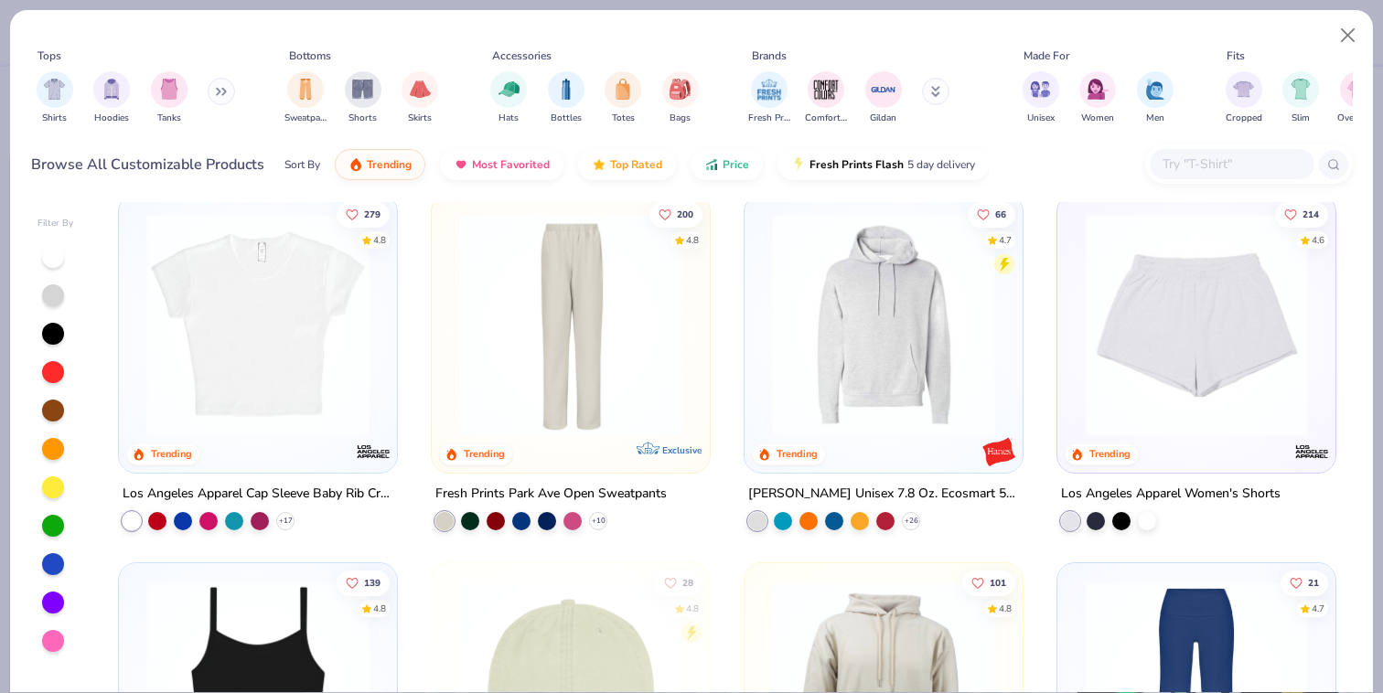
click at [850, 318] on img at bounding box center [884, 324] width 242 height 223
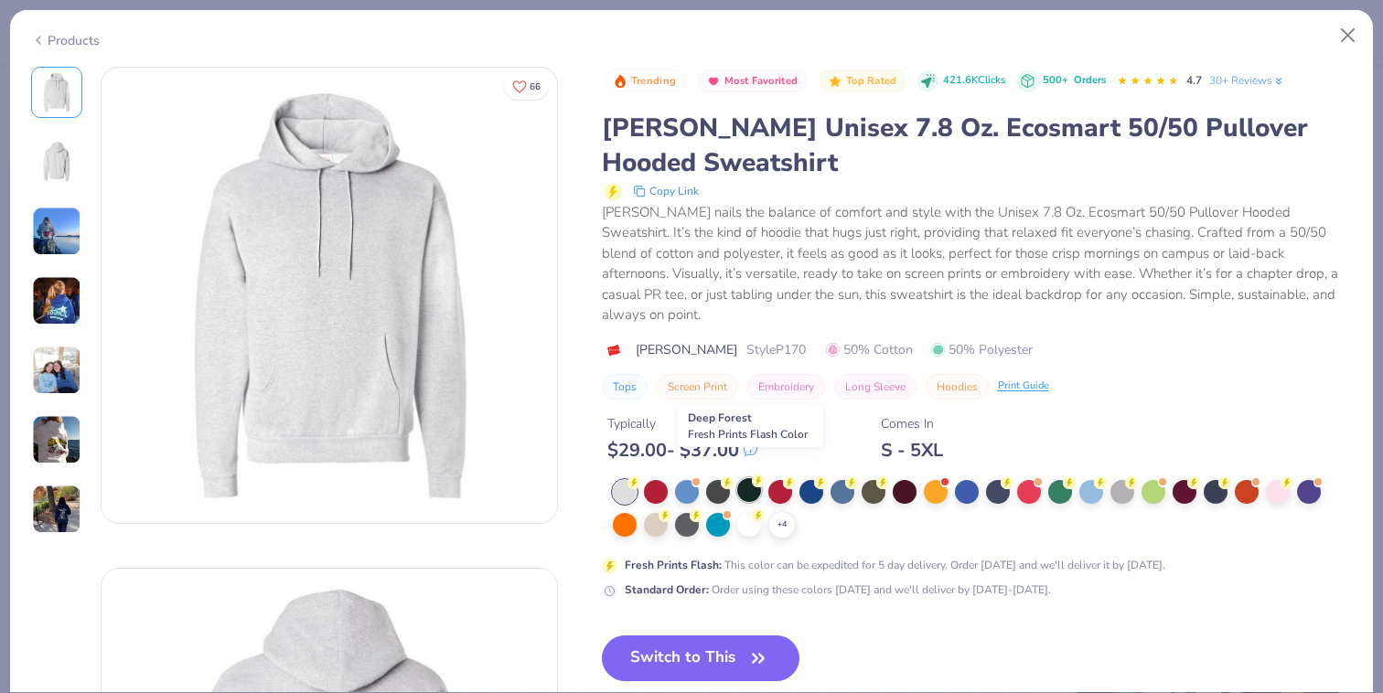
click at [748, 478] on div at bounding box center [749, 490] width 24 height 24
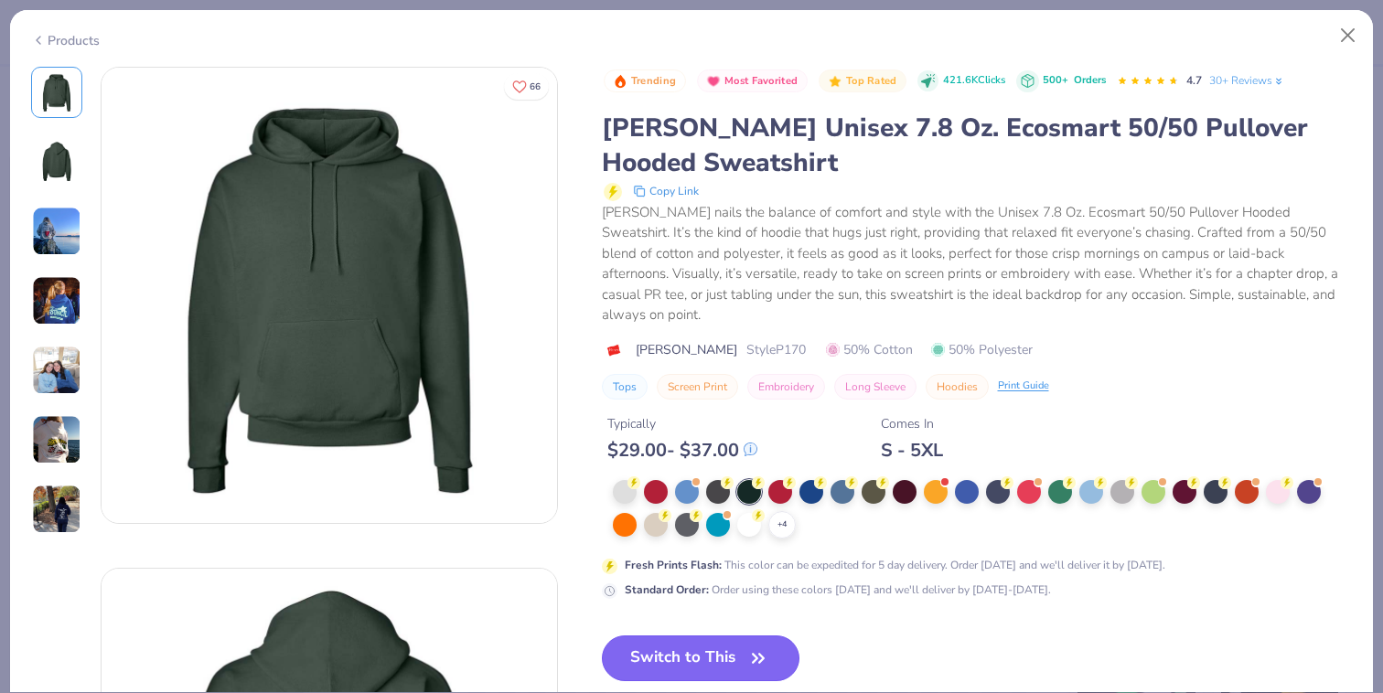
click at [701, 643] on button "Switch to This" at bounding box center [701, 659] width 199 height 46
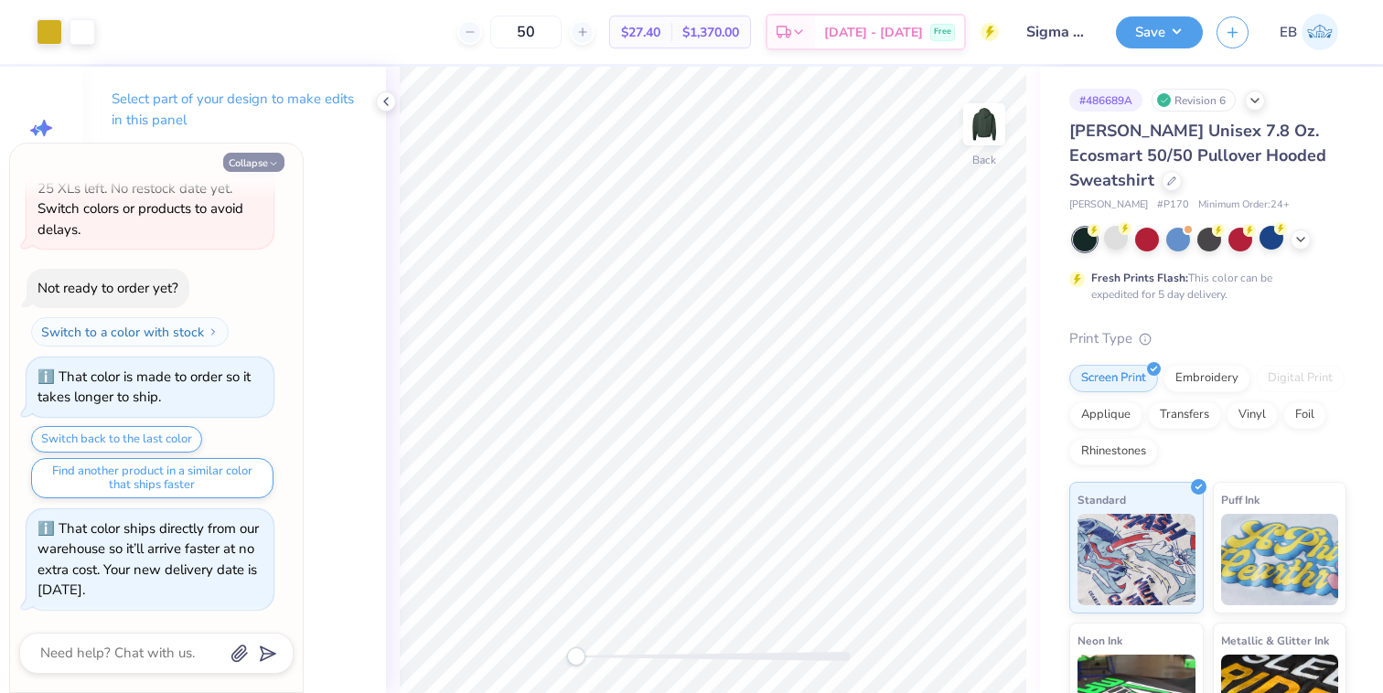
click at [262, 163] on button "Collapse" at bounding box center [253, 162] width 61 height 19
type textarea "x"
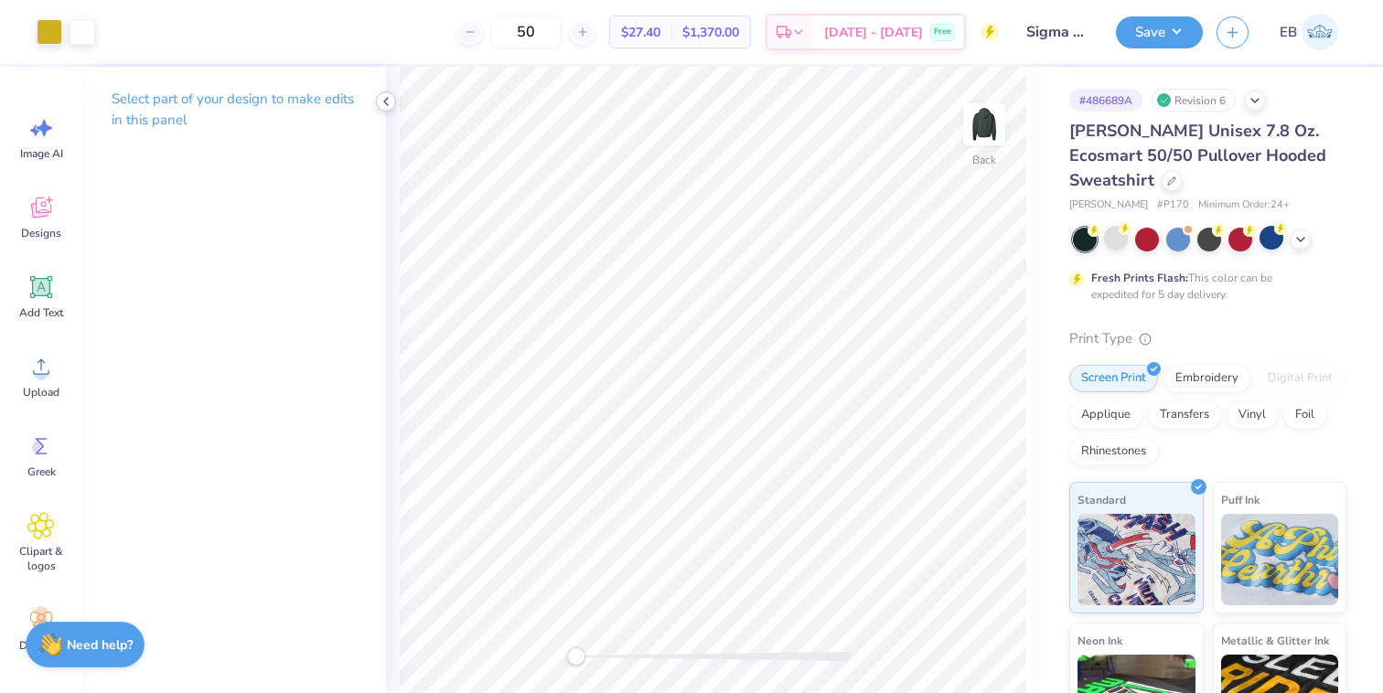
click at [382, 102] on icon at bounding box center [386, 101] width 15 height 15
